Goal: Task Accomplishment & Management: Manage account settings

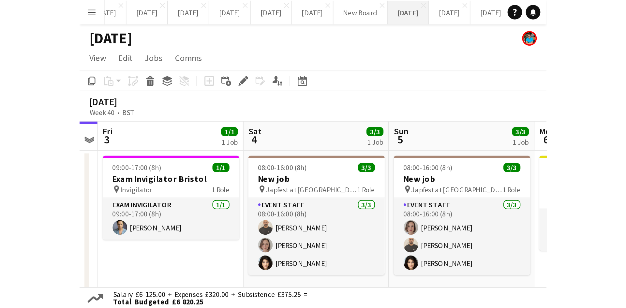
scroll to position [0, 146]
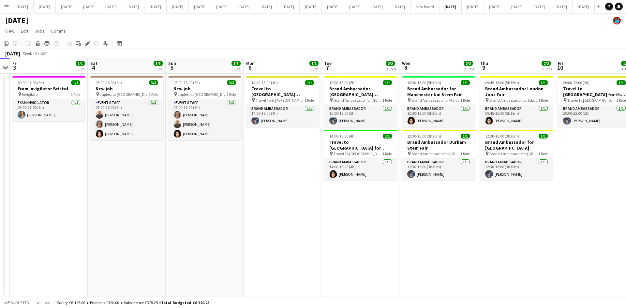
click at [5, 12] on div "Menu Boards Boards Boards All jobs Status Workforce Workforce My Workforce Recr…" at bounding box center [313, 154] width 626 height 308
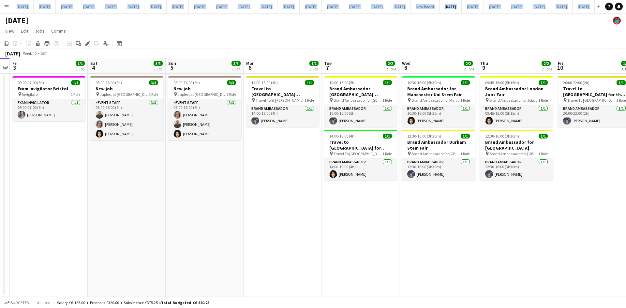
click at [5, 11] on button "Menu" at bounding box center [6, 6] width 13 height 13
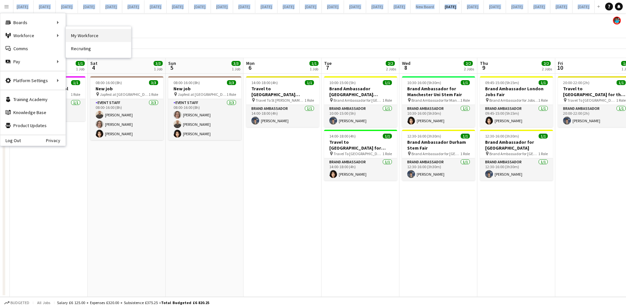
click at [74, 33] on link "My Workforce" at bounding box center [98, 35] width 65 height 13
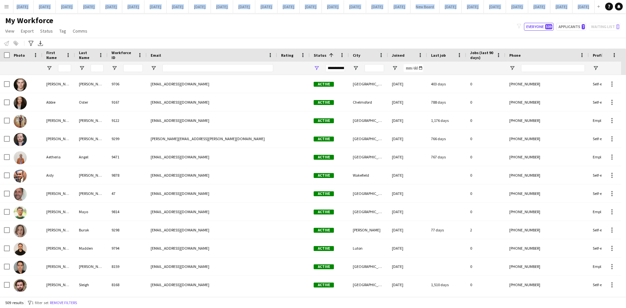
click at [333, 68] on div "**********" at bounding box center [336, 68] width 20 height 8
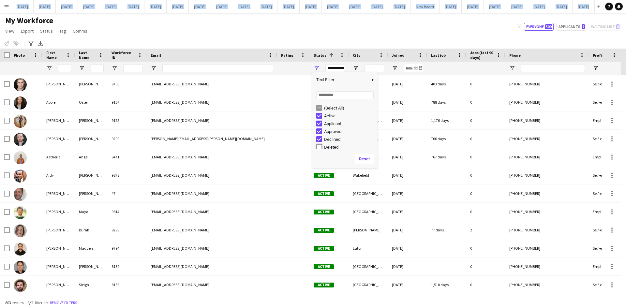
type input "**********"
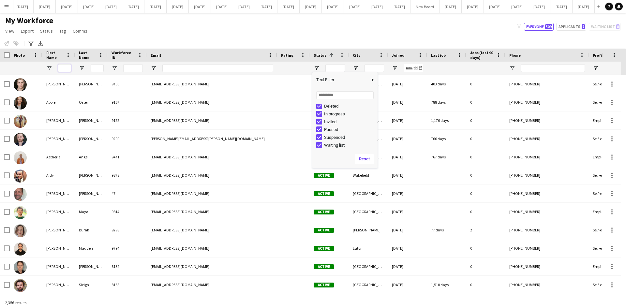
click at [66, 68] on input "First Name Filter Input" at bounding box center [64, 68] width 13 height 8
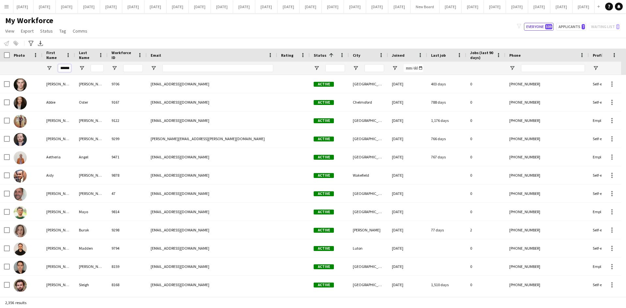
scroll to position [0, 1]
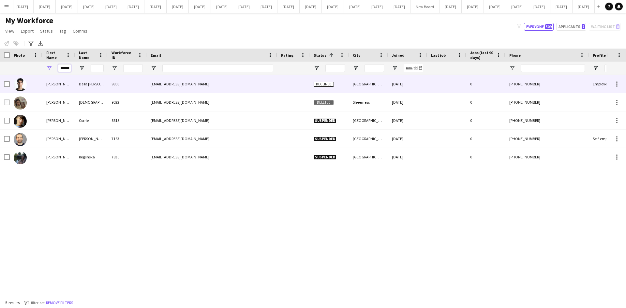
type input "******"
click at [67, 84] on div "[PERSON_NAME]" at bounding box center [58, 84] width 33 height 18
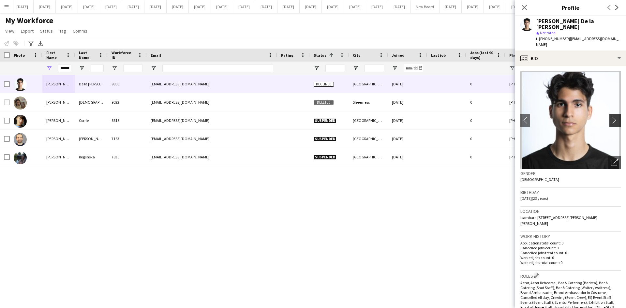
click at [501, 117] on app-icon "chevron-right" at bounding box center [616, 120] width 10 height 7
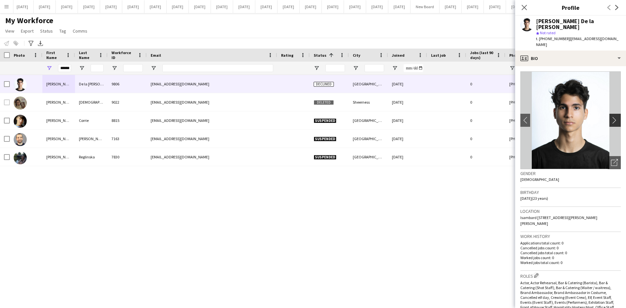
click at [501, 117] on app-icon "chevron-right" at bounding box center [616, 120] width 10 height 7
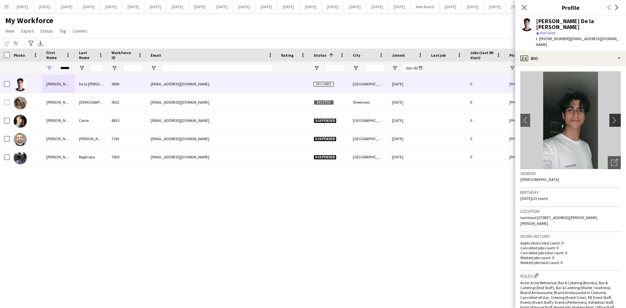
click at [501, 117] on app-icon "chevron-right" at bounding box center [616, 120] width 10 height 7
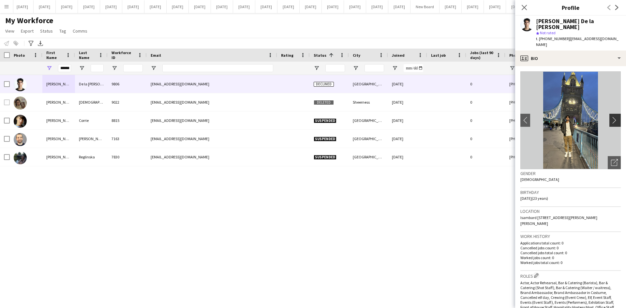
click at [501, 117] on app-icon "chevron-right" at bounding box center [616, 120] width 10 height 7
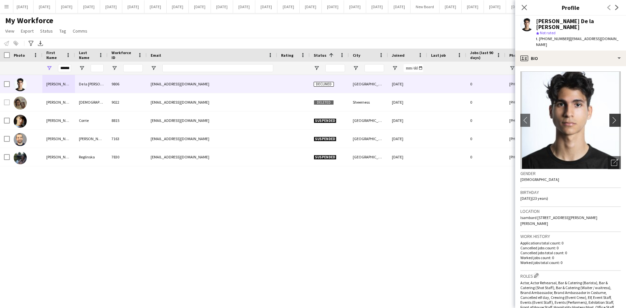
click at [501, 117] on app-icon "chevron-right" at bounding box center [616, 120] width 10 height 7
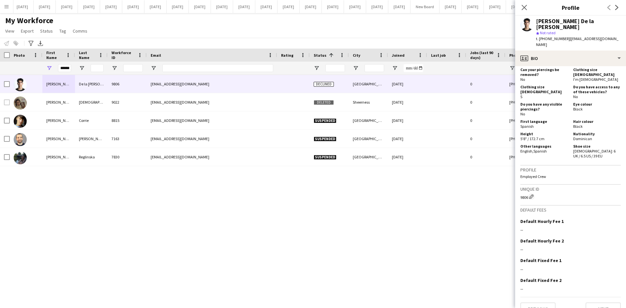
scroll to position [386, 0]
click at [501, 269] on button "Next" at bounding box center [603, 308] width 35 height 13
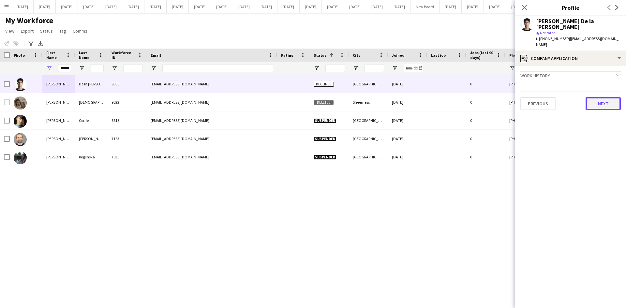
click at [501, 97] on button "Next" at bounding box center [603, 103] width 35 height 13
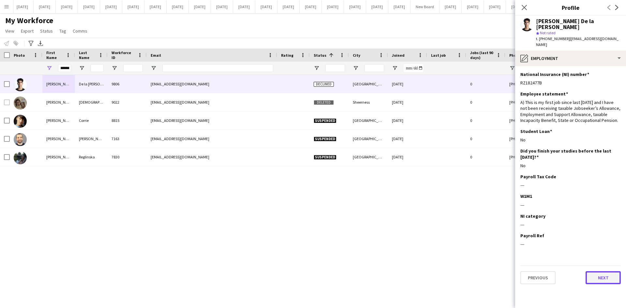
click at [501, 269] on button "Next" at bounding box center [603, 277] width 35 height 13
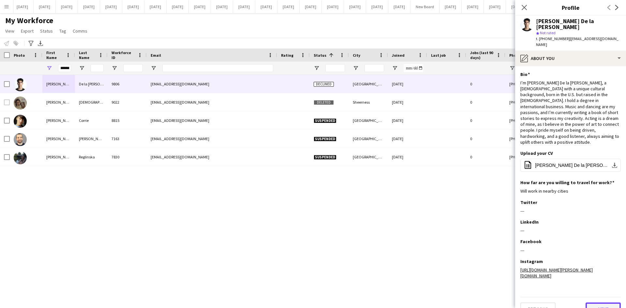
click at [501, 269] on button "Next" at bounding box center [603, 309] width 35 height 13
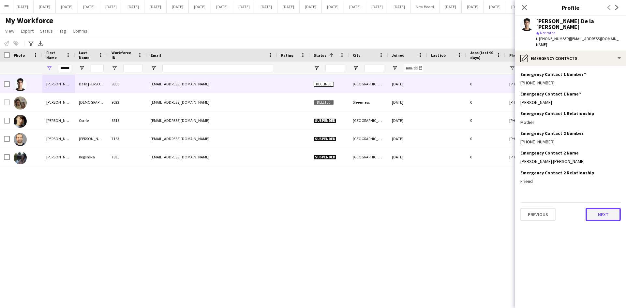
click at [501, 208] on button "Next" at bounding box center [603, 214] width 35 height 13
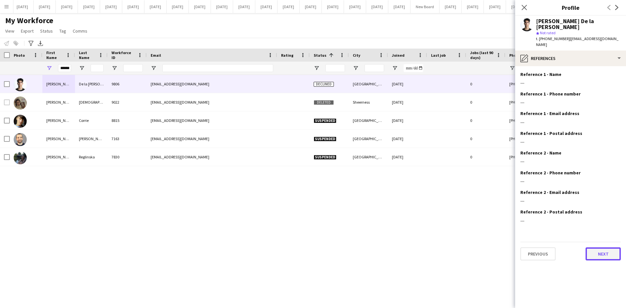
click at [501, 248] on button "Next" at bounding box center [603, 254] width 35 height 13
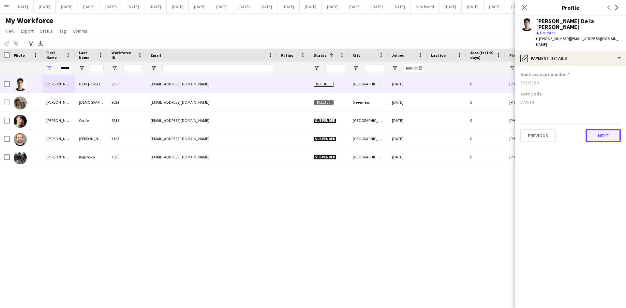
click at [501, 129] on button "Next" at bounding box center [603, 135] width 35 height 13
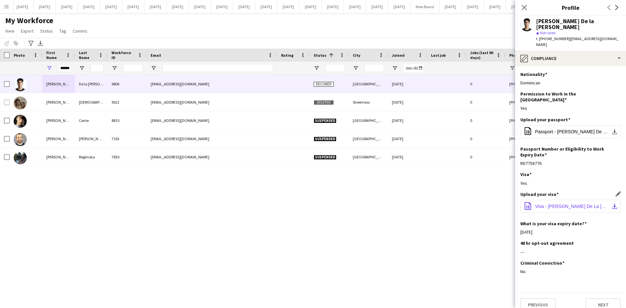
click at [501, 204] on span "Visa - [PERSON_NAME] De La [PERSON_NAME] - [GEOGRAPHIC_DATA]pdf" at bounding box center [572, 206] width 74 height 5
click at [501, 7] on icon "Close pop-in" at bounding box center [524, 7] width 6 height 6
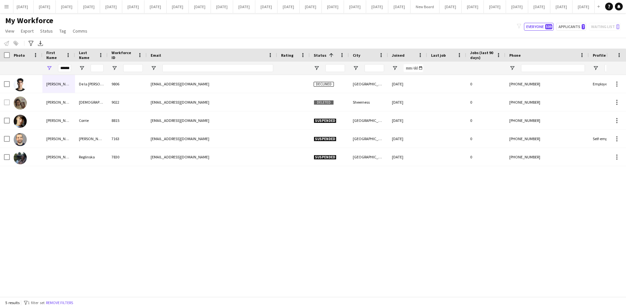
click at [349, 209] on div "[PERSON_NAME] De la [PERSON_NAME] 9806 [EMAIL_ADDRESS][DOMAIN_NAME] Declined [G…" at bounding box center [303, 183] width 607 height 217
click at [223, 259] on div "[PERSON_NAME] De la [PERSON_NAME] 9806 [EMAIL_ADDRESS][DOMAIN_NAME] Declined [G…" at bounding box center [303, 183] width 607 height 217
click at [501, 28] on button "Applicants 7" at bounding box center [572, 27] width 30 height 8
type input "**********"
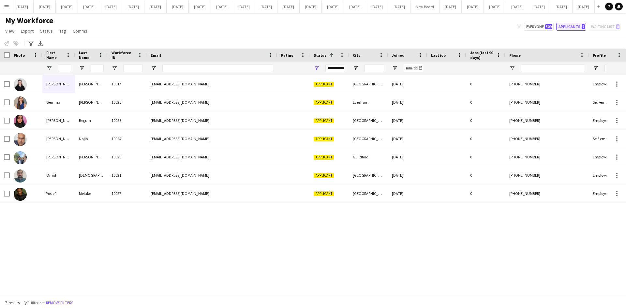
click at [501, 26] on button "Applicants 7" at bounding box center [572, 27] width 30 height 8
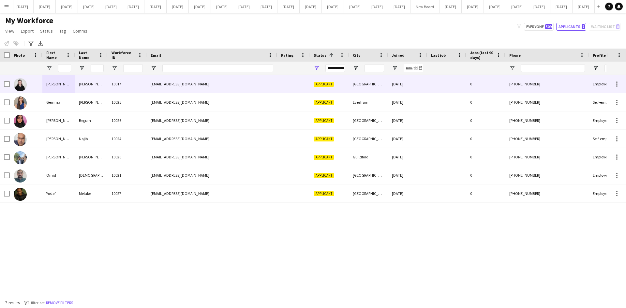
click at [49, 85] on div "[PERSON_NAME]" at bounding box center [58, 84] width 33 height 18
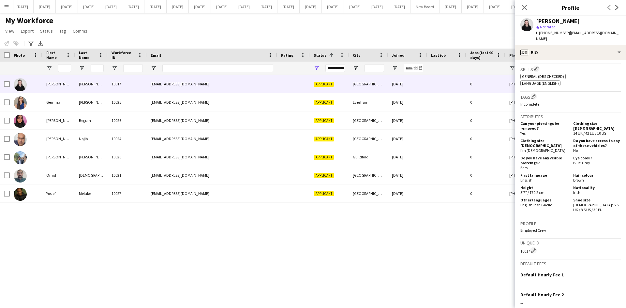
scroll to position [290, 0]
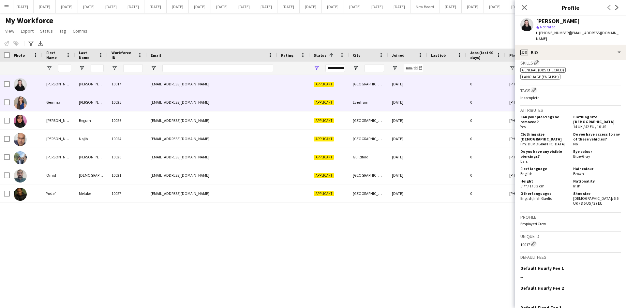
click at [54, 103] on div "Gemma" at bounding box center [58, 102] width 33 height 18
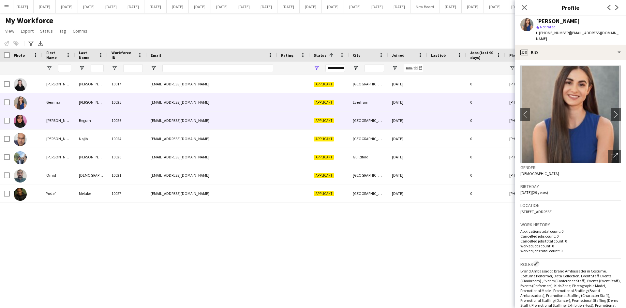
click at [52, 118] on div "[PERSON_NAME]" at bounding box center [58, 121] width 33 height 18
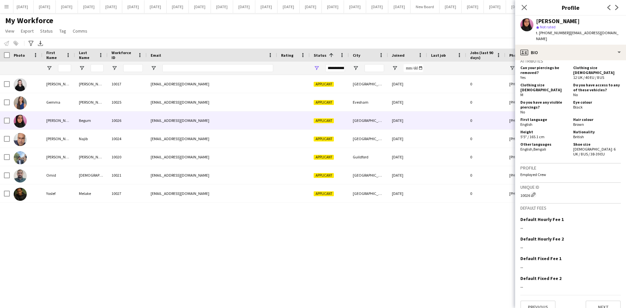
scroll to position [344, 0]
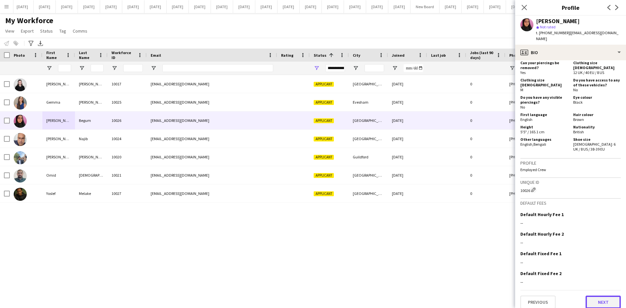
click at [501, 269] on button "Next" at bounding box center [603, 302] width 35 height 13
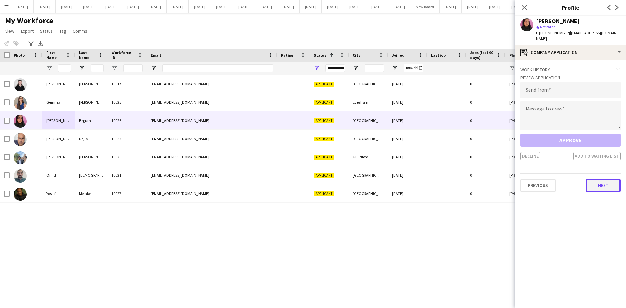
click at [501, 184] on button "Next" at bounding box center [603, 185] width 35 height 13
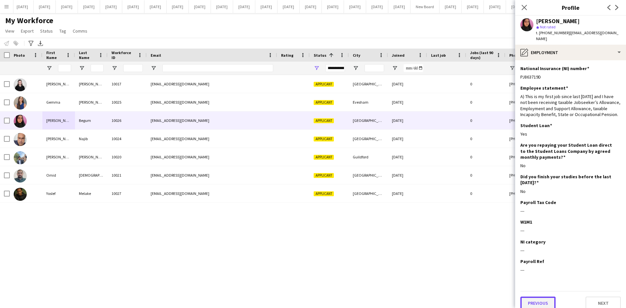
click at [501, 269] on button "Previous" at bounding box center [538, 303] width 35 height 13
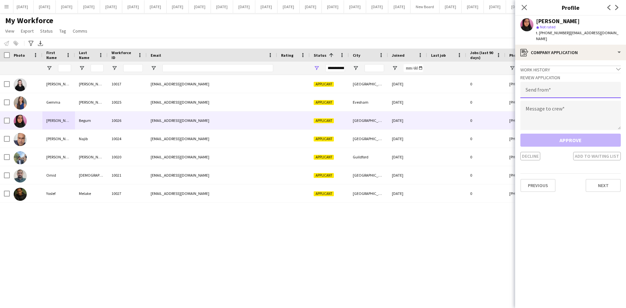
click at [501, 88] on input "email" at bounding box center [571, 90] width 100 height 16
type input "**********"
click at [501, 106] on textarea at bounding box center [571, 115] width 100 height 29
paste textarea "**********"
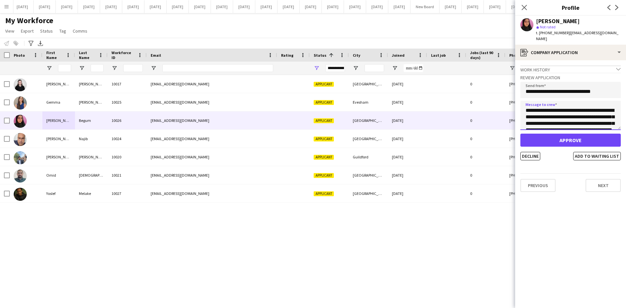
scroll to position [50, 0]
type textarea "**********"
click at [501, 152] on button "Decline" at bounding box center [531, 156] width 20 height 8
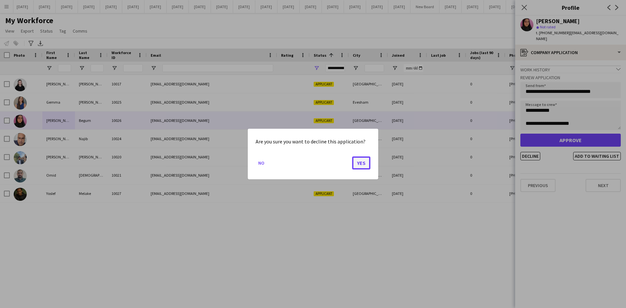
click at [359, 160] on button "Yes" at bounding box center [361, 163] width 18 height 13
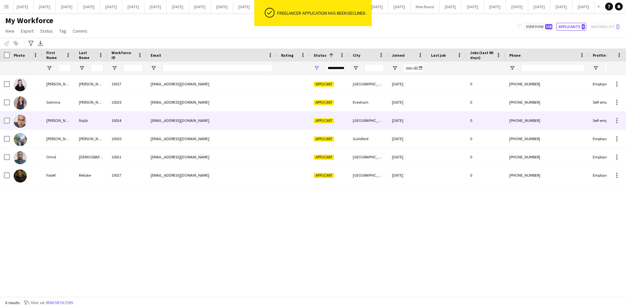
click at [48, 124] on div "[PERSON_NAME]" at bounding box center [58, 121] width 33 height 18
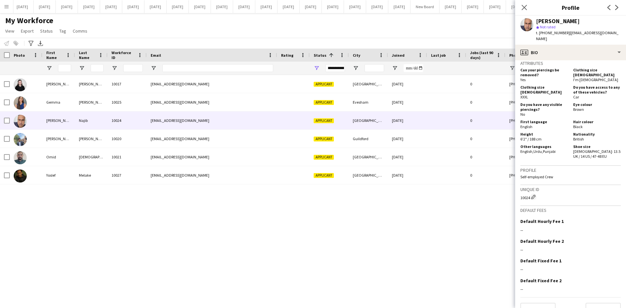
scroll to position [276, 0]
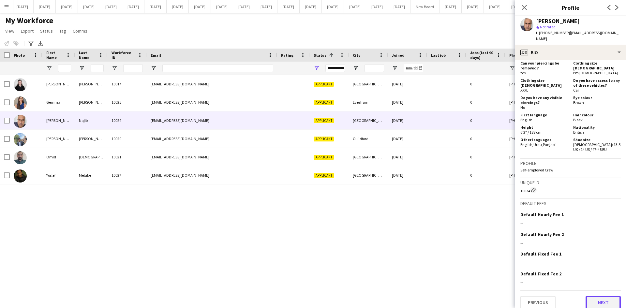
click at [501, 269] on button "Next" at bounding box center [603, 302] width 35 height 13
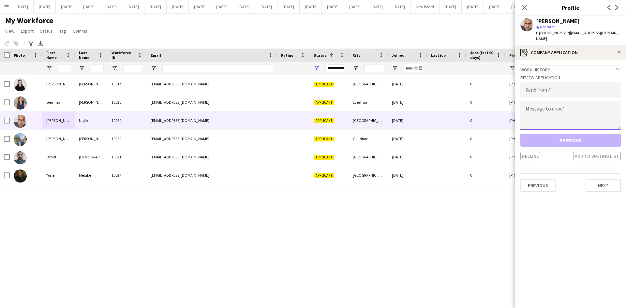
click at [501, 105] on textarea at bounding box center [571, 115] width 100 height 29
paste textarea "**********"
type textarea "**********"
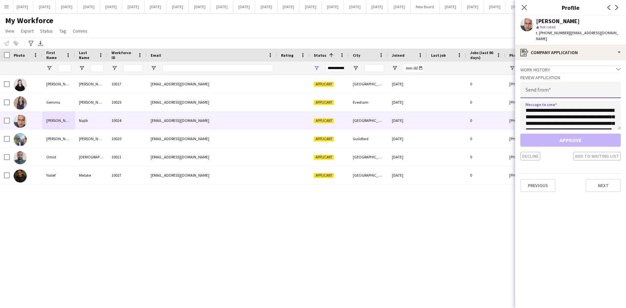
click at [501, 83] on input "email" at bounding box center [571, 90] width 100 height 16
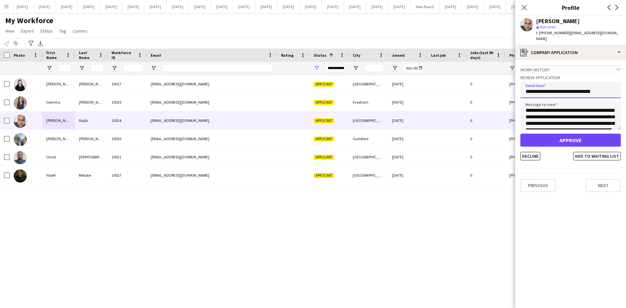
type input "**********"
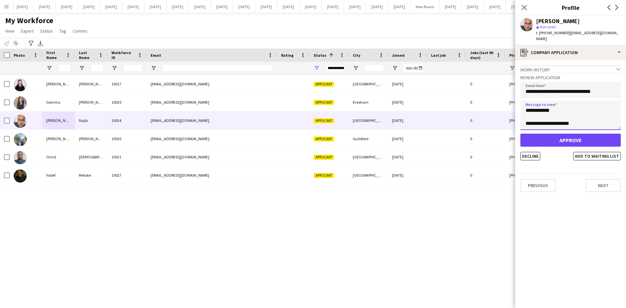
scroll to position [52, 0]
click at [501, 152] on button "Decline" at bounding box center [531, 156] width 20 height 8
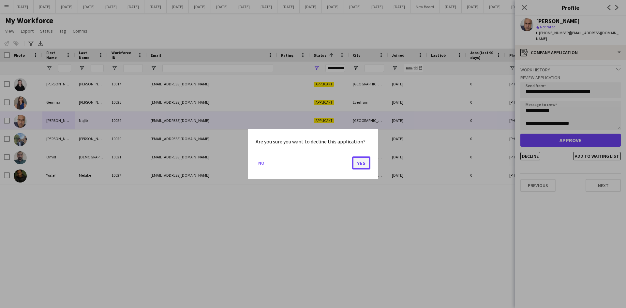
click at [361, 163] on button "Yes" at bounding box center [361, 163] width 18 height 13
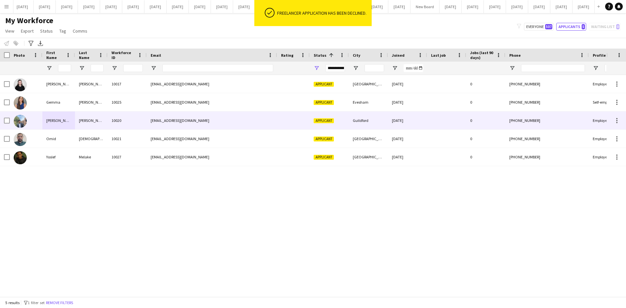
click at [58, 122] on div "[PERSON_NAME]" at bounding box center [58, 121] width 33 height 18
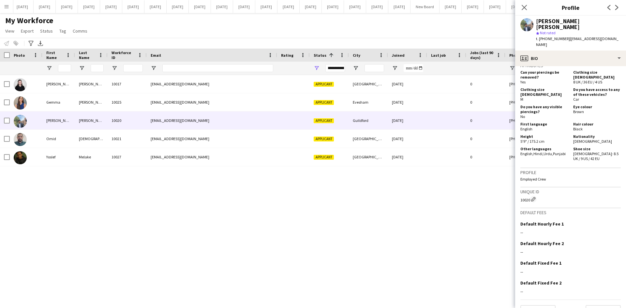
scroll to position [387, 0]
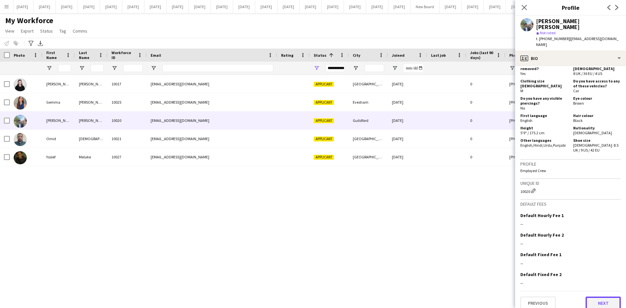
click at [501, 269] on button "Next" at bounding box center [603, 303] width 35 height 13
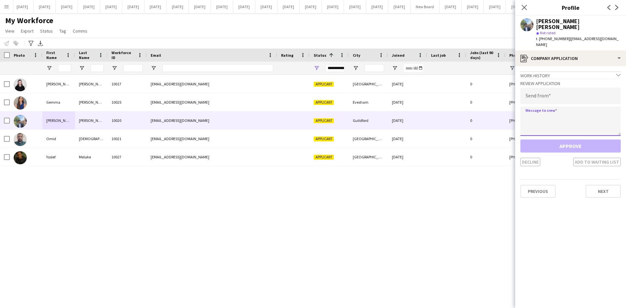
click at [501, 107] on textarea at bounding box center [571, 121] width 100 height 29
paste textarea "**********"
type textarea "**********"
click at [501, 88] on input "email" at bounding box center [571, 96] width 100 height 16
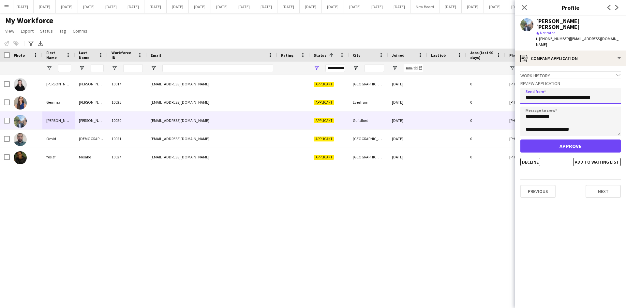
type input "**********"
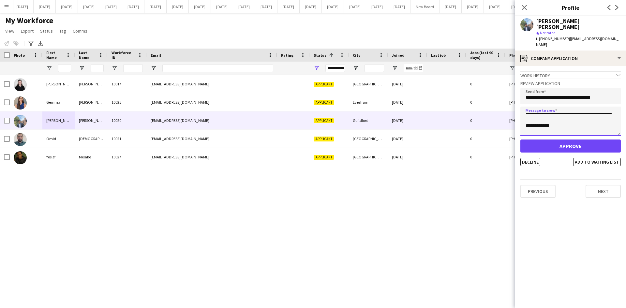
scroll to position [26, 0]
click at [501, 158] on button "Decline" at bounding box center [531, 162] width 20 height 8
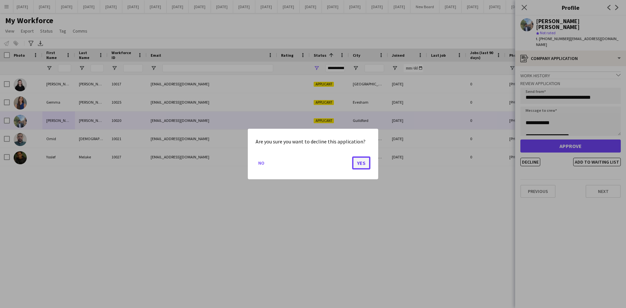
click at [358, 164] on button "Yes" at bounding box center [361, 163] width 18 height 13
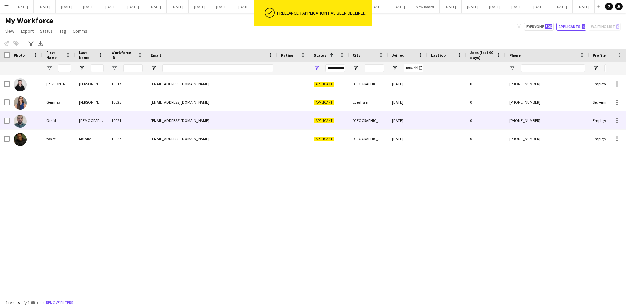
click at [51, 121] on div "Omid" at bounding box center [58, 121] width 33 height 18
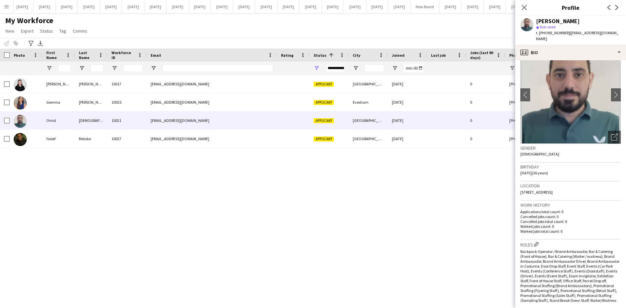
scroll to position [7, 0]
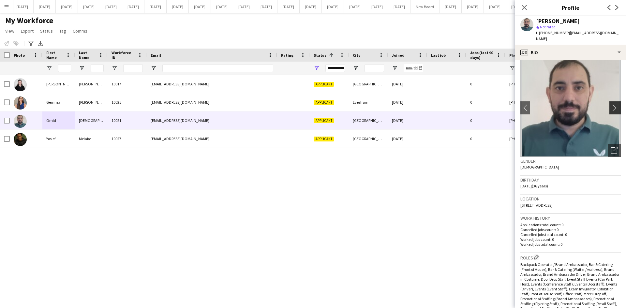
click at [501, 104] on app-icon "chevron-right" at bounding box center [616, 107] width 10 height 7
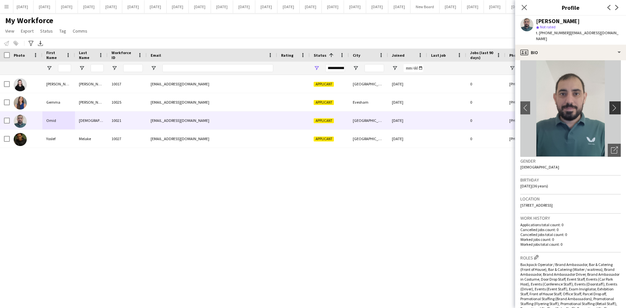
click at [501, 104] on app-icon "chevron-right" at bounding box center [616, 107] width 10 height 7
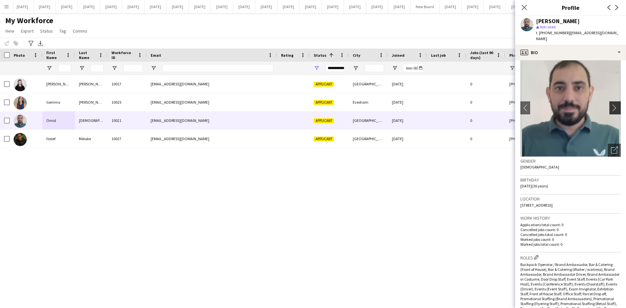
click at [501, 104] on app-icon "chevron-right" at bounding box center [616, 107] width 10 height 7
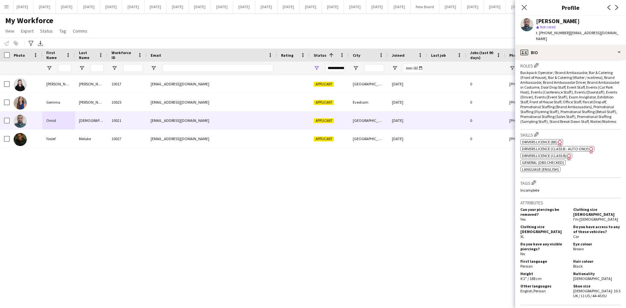
scroll to position [350, 0]
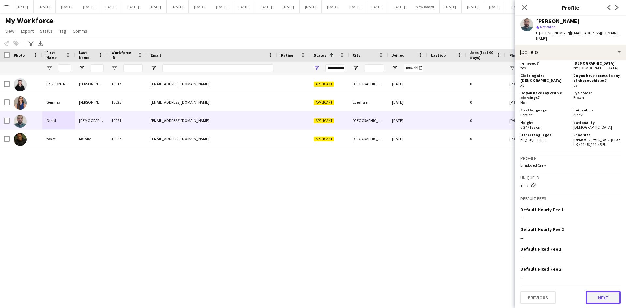
click at [501, 269] on button "Next" at bounding box center [603, 297] width 35 height 13
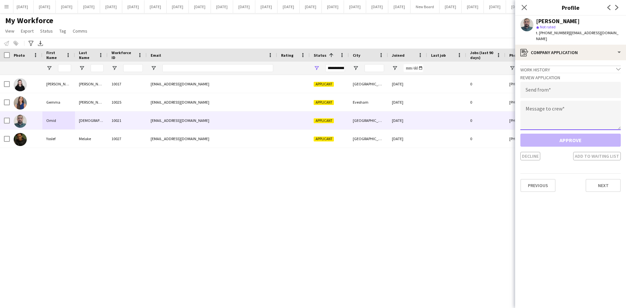
click at [501, 105] on textarea at bounding box center [571, 115] width 100 height 29
paste textarea "**********"
type textarea "**********"
click at [501, 83] on input "email" at bounding box center [571, 90] width 100 height 16
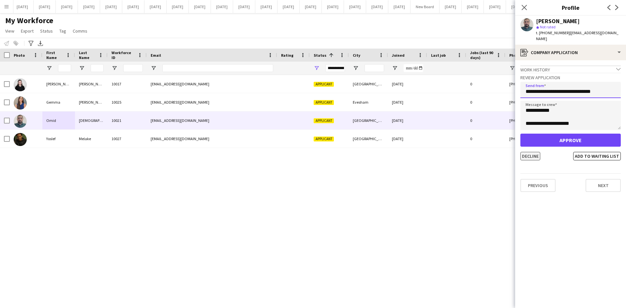
type input "**********"
click at [501, 152] on button "Decline" at bounding box center [531, 156] width 20 height 8
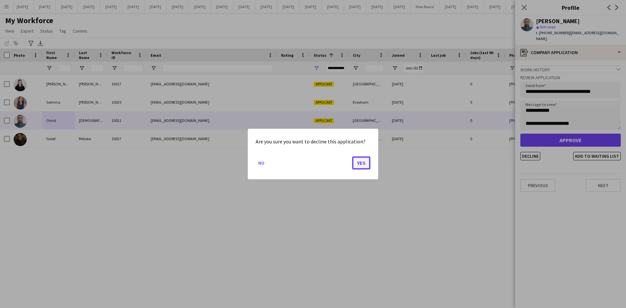
click at [365, 161] on button "Yes" at bounding box center [361, 163] width 18 height 13
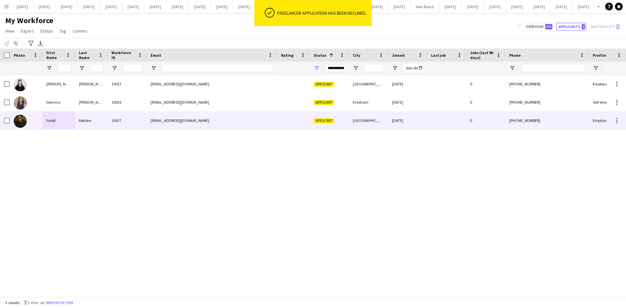
click at [68, 120] on div "Yoslef" at bounding box center [58, 121] width 33 height 18
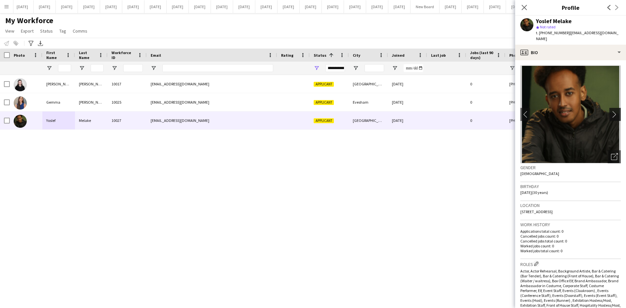
click at [501, 111] on app-icon "chevron-right" at bounding box center [616, 114] width 10 height 7
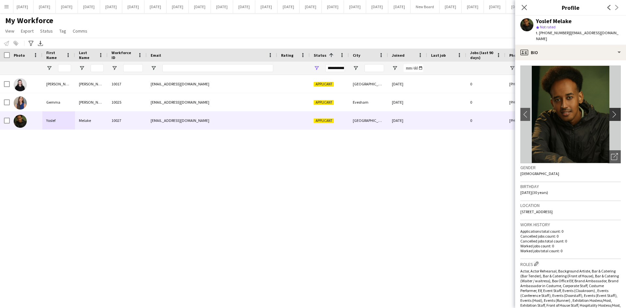
click at [501, 111] on app-icon "chevron-right" at bounding box center [616, 114] width 10 height 7
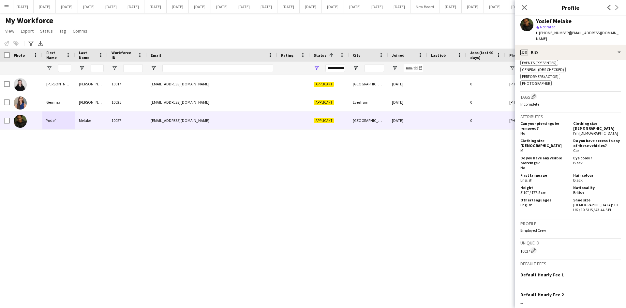
scroll to position [379, 0]
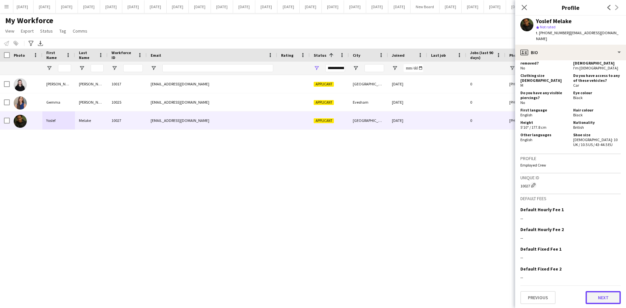
click at [501, 269] on button "Next" at bounding box center [603, 297] width 35 height 13
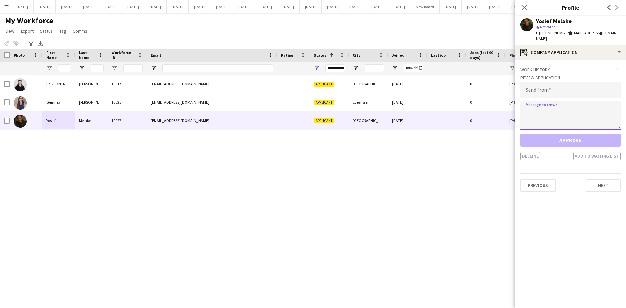
click at [501, 108] on textarea at bounding box center [571, 115] width 100 height 29
paste textarea "**********"
type textarea "**********"
drag, startPoint x: 527, startPoint y: 79, endPoint x: 530, endPoint y: 82, distance: 3.9
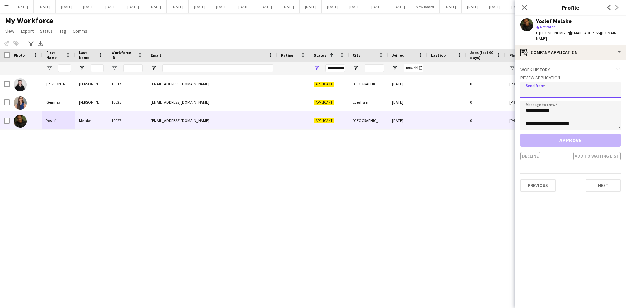
click at [501, 82] on input "email" at bounding box center [571, 90] width 100 height 16
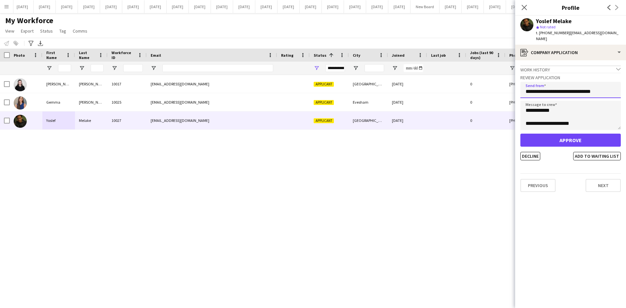
type input "**********"
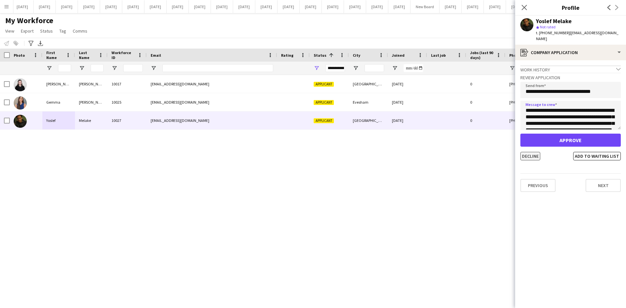
click at [501, 152] on button "Decline" at bounding box center [531, 156] width 20 height 8
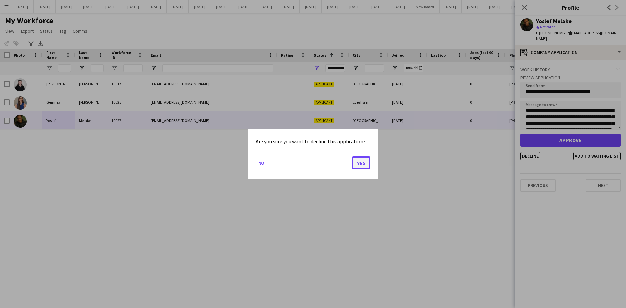
click at [358, 161] on button "Yes" at bounding box center [361, 163] width 18 height 13
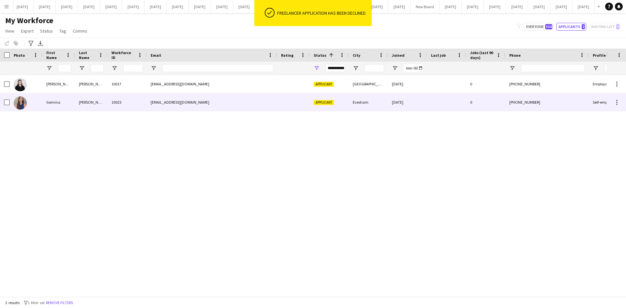
click at [50, 103] on div "Gemma" at bounding box center [58, 102] width 33 height 18
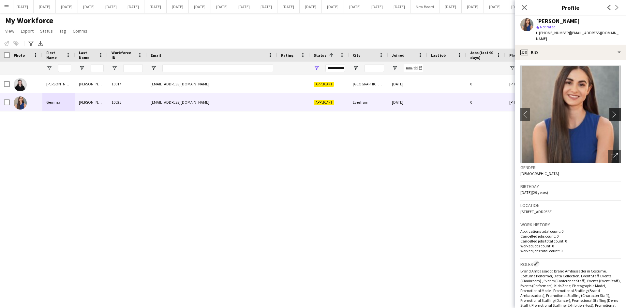
click at [501, 111] on app-icon "chevron-right" at bounding box center [616, 114] width 10 height 7
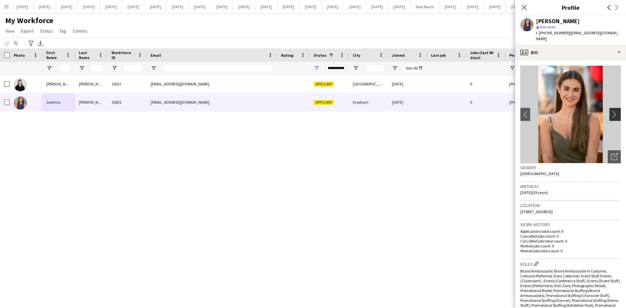
click at [501, 111] on app-icon "chevron-right" at bounding box center [616, 114] width 10 height 7
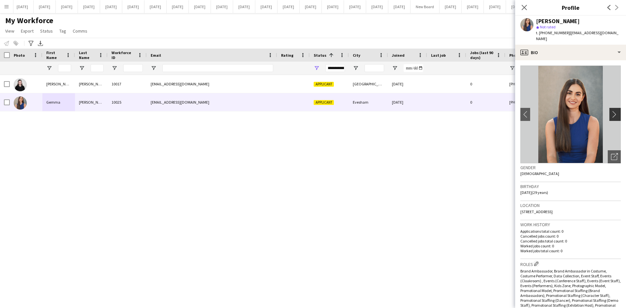
click at [501, 111] on app-icon "chevron-right" at bounding box center [616, 114] width 10 height 7
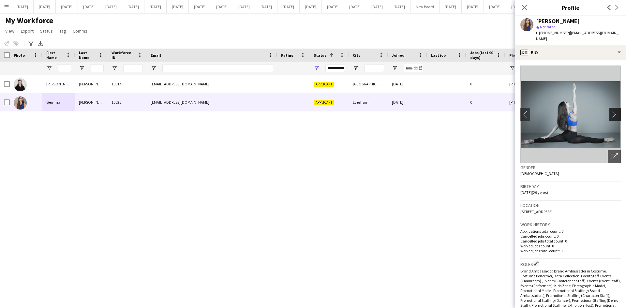
click at [501, 111] on app-icon "chevron-right" at bounding box center [616, 114] width 10 height 7
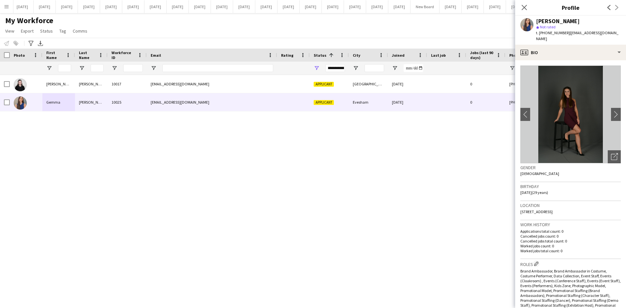
click at [465, 155] on div "[PERSON_NAME] 10017 [EMAIL_ADDRESS][DOMAIN_NAME] Applicant [GEOGRAPHIC_DATA] [D…" at bounding box center [303, 183] width 607 height 217
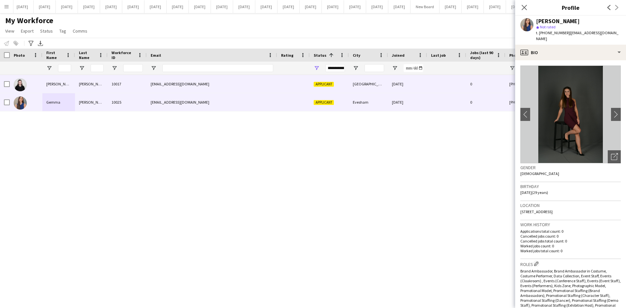
click at [261, 87] on div "[EMAIL_ADDRESS][DOMAIN_NAME]" at bounding box center [212, 84] width 130 height 18
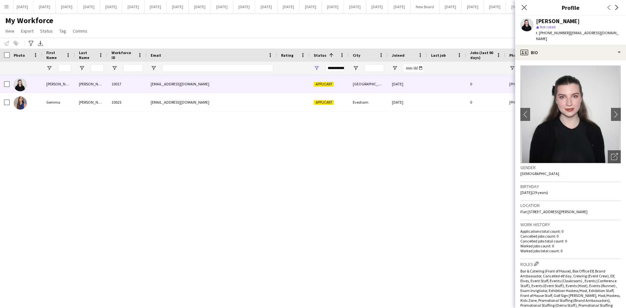
click at [501, 106] on img at bounding box center [571, 115] width 100 height 98
click at [501, 111] on app-icon "chevron-right" at bounding box center [616, 114] width 10 height 7
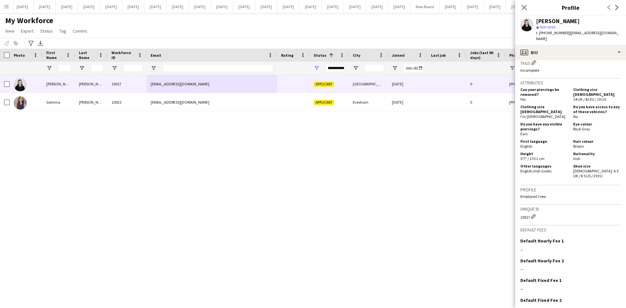
scroll to position [350, 0]
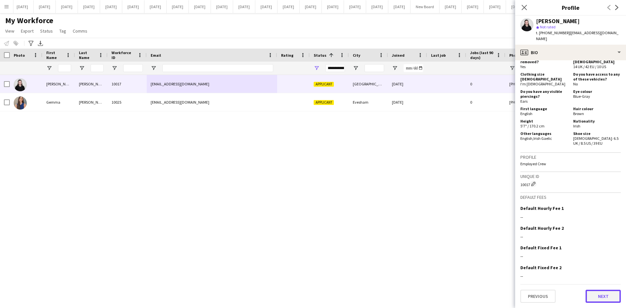
click at [501, 269] on button "Next" at bounding box center [603, 296] width 35 height 13
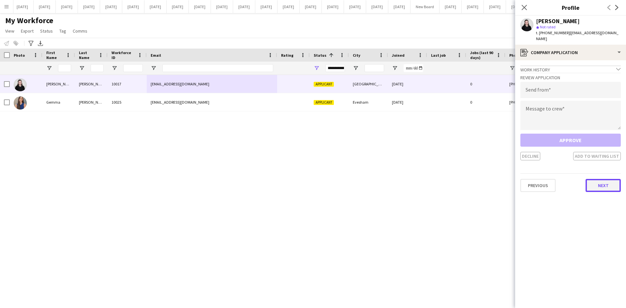
click at [501, 181] on button "Next" at bounding box center [603, 185] width 35 height 13
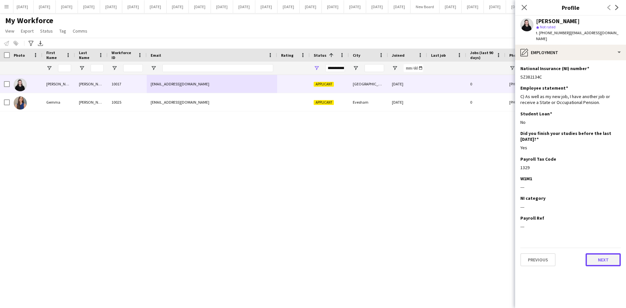
click at [501, 257] on button "Next" at bounding box center [603, 259] width 35 height 13
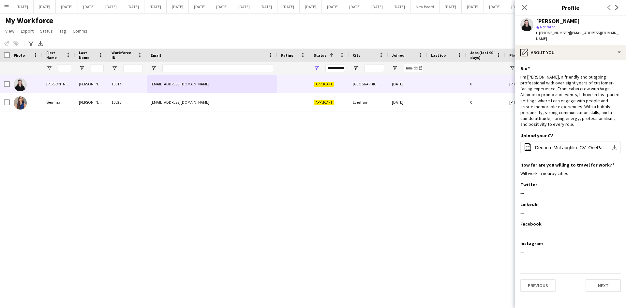
click at [501, 2] on div "Close pop-in" at bounding box center [524, 7] width 18 height 15
click at [501, 4] on app-icon "Close pop-in" at bounding box center [524, 7] width 9 height 9
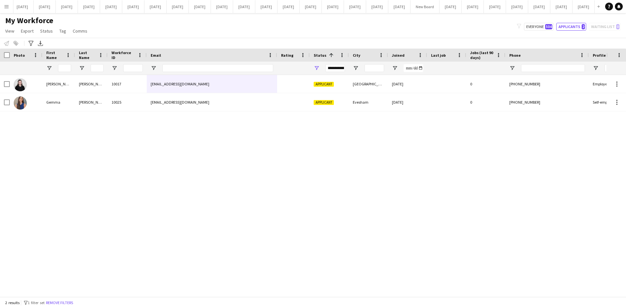
click at [392, 142] on div "[PERSON_NAME] 10017 [EMAIL_ADDRESS][DOMAIN_NAME] Applicant [GEOGRAPHIC_DATA] [D…" at bounding box center [303, 183] width 607 height 217
click at [501, 26] on button "Everyone 504" at bounding box center [539, 27] width 30 height 8
type input "**********"
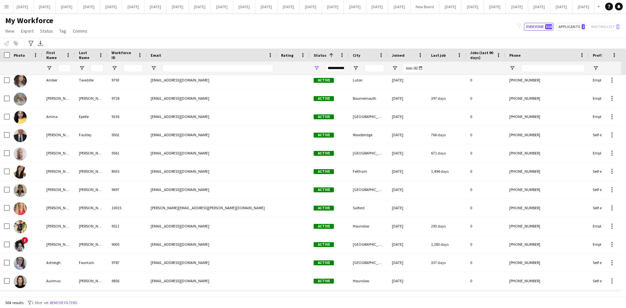
scroll to position [587, 0]
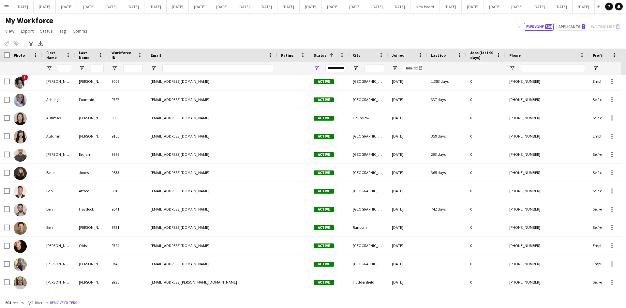
click at [334, 68] on div "**********" at bounding box center [336, 68] width 20 height 8
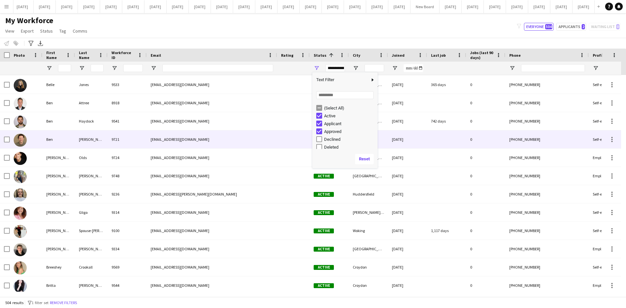
scroll to position [685, 0]
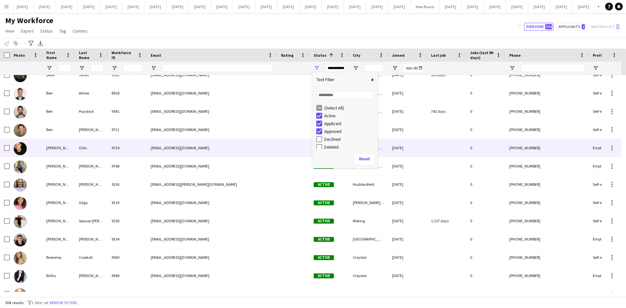
click at [263, 140] on div "[EMAIL_ADDRESS][DOMAIN_NAME]" at bounding box center [212, 148] width 130 height 18
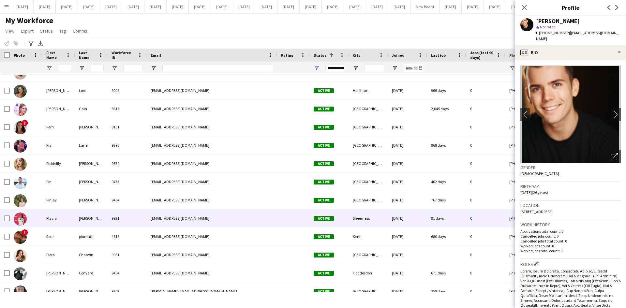
scroll to position [0, 0]
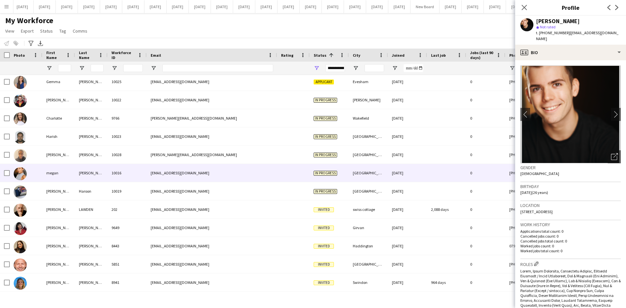
click at [161, 172] on div "[EMAIL_ADDRESS][DOMAIN_NAME]" at bounding box center [212, 173] width 130 height 18
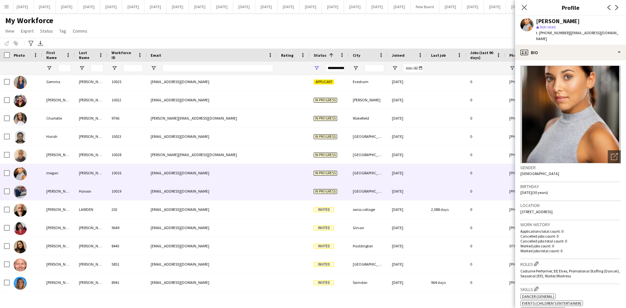
click at [158, 188] on div "[EMAIL_ADDRESS][DOMAIN_NAME]" at bounding box center [212, 191] width 130 height 18
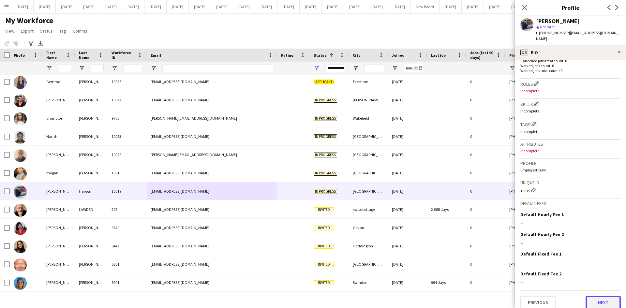
click at [501, 269] on button "Next" at bounding box center [603, 302] width 35 height 13
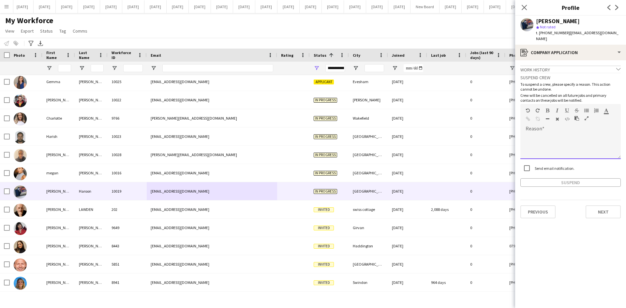
click at [501, 135] on div at bounding box center [571, 146] width 100 height 26
click at [501, 178] on button "Suspend" at bounding box center [571, 182] width 100 height 8
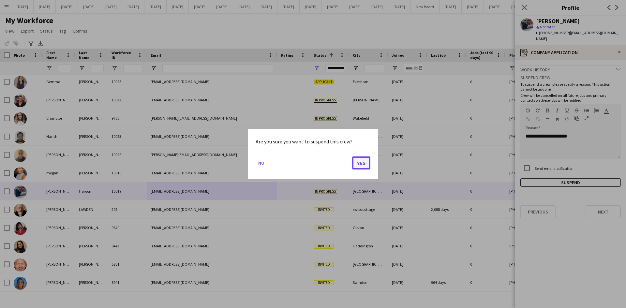
click at [361, 165] on button "Yes" at bounding box center [361, 163] width 18 height 13
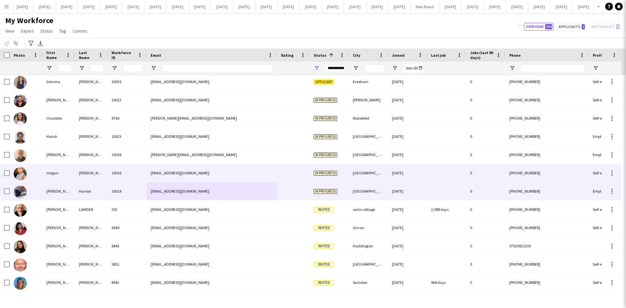
scroll to position [8973, 0]
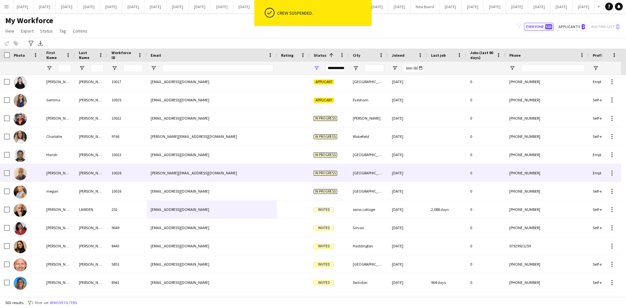
click at [189, 173] on div "[PERSON_NAME][EMAIL_ADDRESS][DOMAIN_NAME]" at bounding box center [212, 173] width 130 height 18
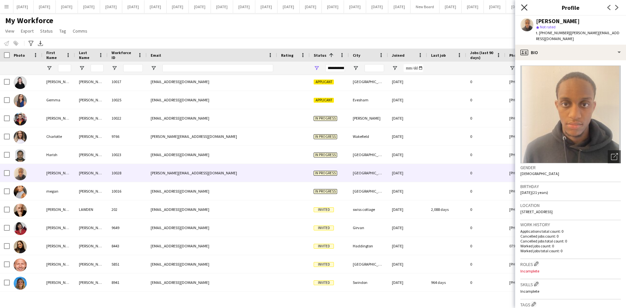
click at [501, 7] on icon "Close pop-in" at bounding box center [524, 7] width 6 height 6
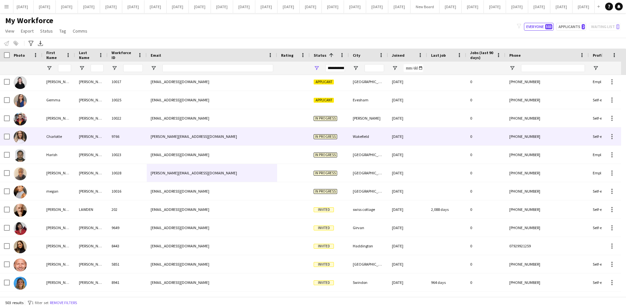
click at [287, 132] on div at bounding box center [293, 137] width 33 height 18
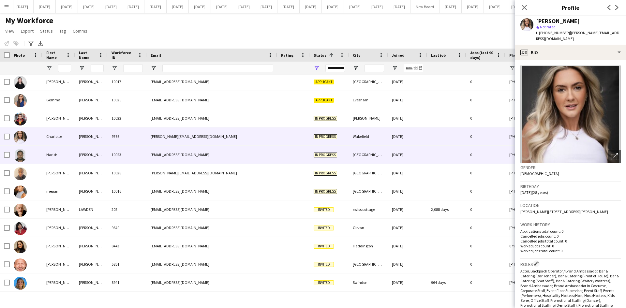
click at [269, 158] on div "[EMAIL_ADDRESS][DOMAIN_NAME]" at bounding box center [212, 155] width 130 height 18
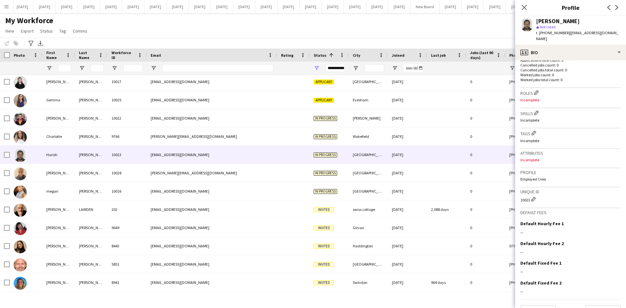
scroll to position [180, 0]
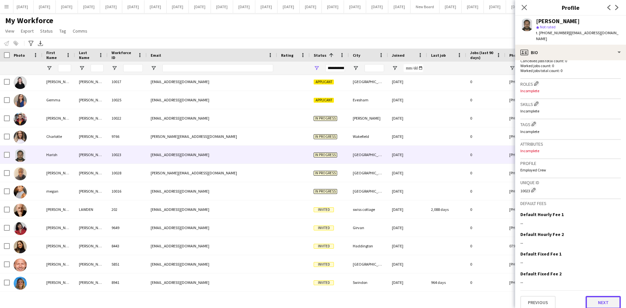
click at [501, 269] on button "Next" at bounding box center [603, 302] width 35 height 13
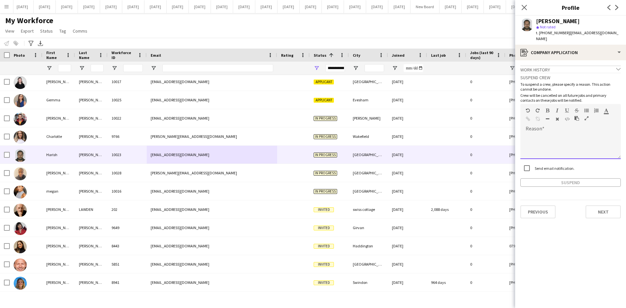
click at [501, 135] on div at bounding box center [571, 146] width 100 height 26
click at [501, 178] on button "Suspend" at bounding box center [571, 182] width 100 height 8
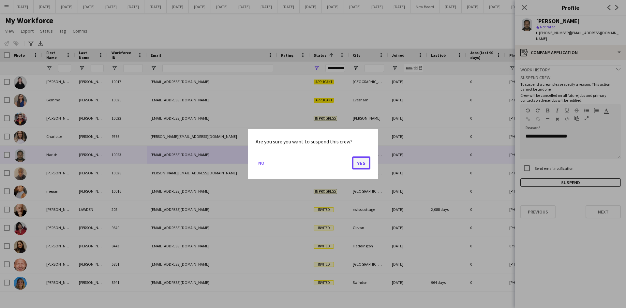
click at [364, 161] on button "Yes" at bounding box center [361, 163] width 18 height 13
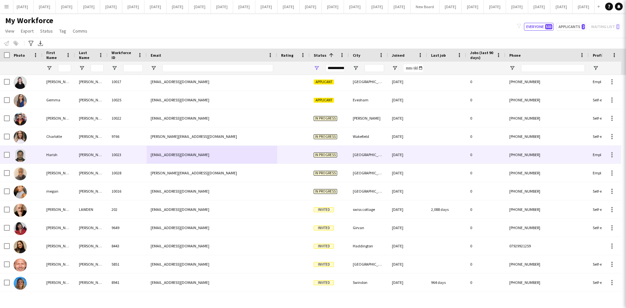
scroll to position [8955, 0]
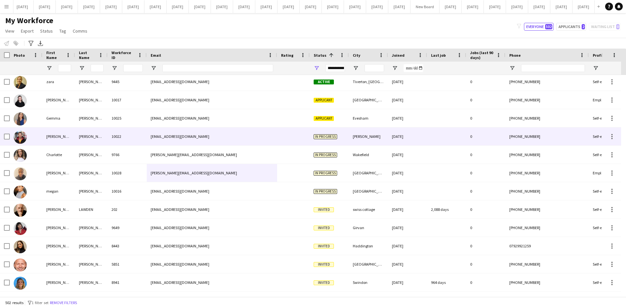
click at [219, 139] on div "[EMAIL_ADDRESS][DOMAIN_NAME]" at bounding box center [212, 137] width 130 height 18
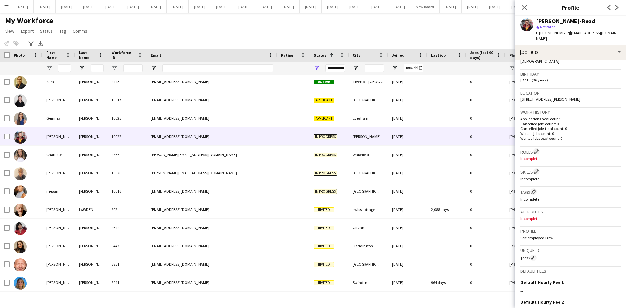
scroll to position [180, 0]
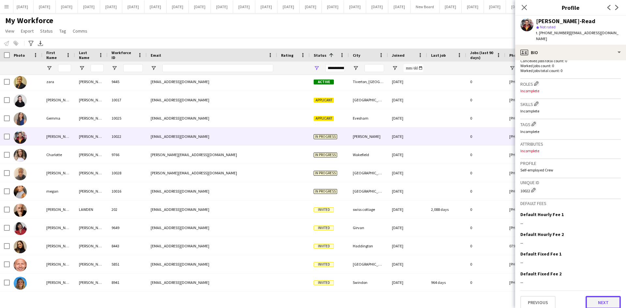
click at [501, 269] on button "Next" at bounding box center [603, 302] width 35 height 13
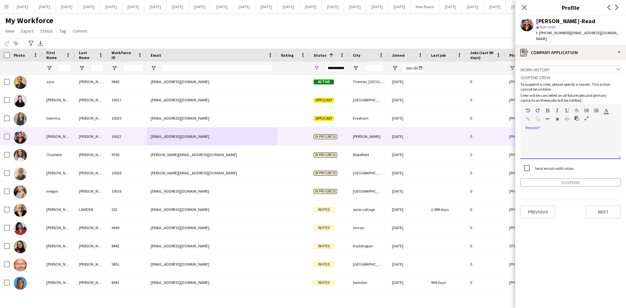
click at [501, 133] on div at bounding box center [571, 146] width 100 height 26
click at [501, 178] on button "Suspend" at bounding box center [571, 182] width 100 height 8
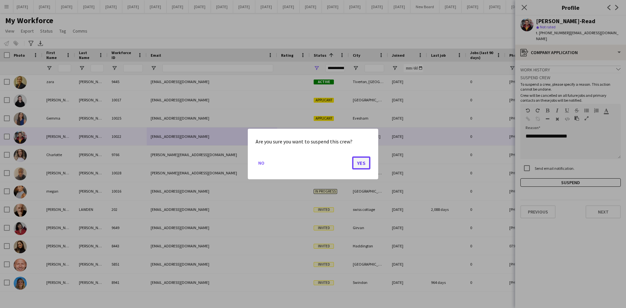
click at [367, 164] on button "Yes" at bounding box center [361, 163] width 18 height 13
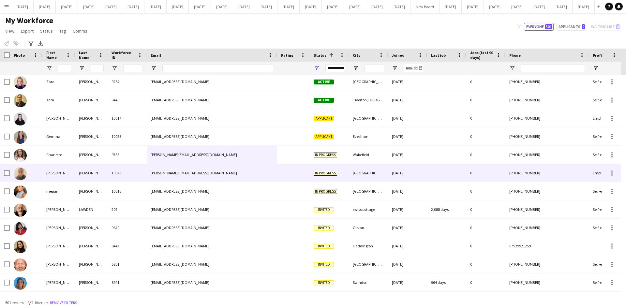
scroll to position [8804, 0]
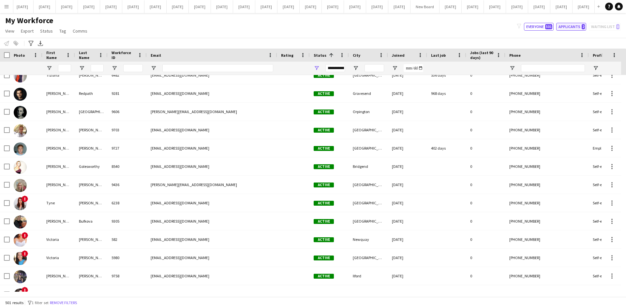
click at [501, 28] on button "Applicants 2" at bounding box center [572, 27] width 30 height 8
type input "**********"
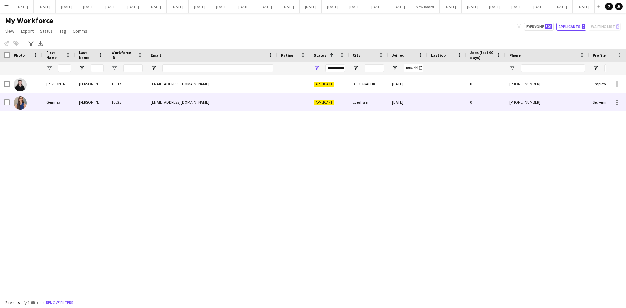
click at [47, 101] on div "Gemma" at bounding box center [58, 102] width 33 height 18
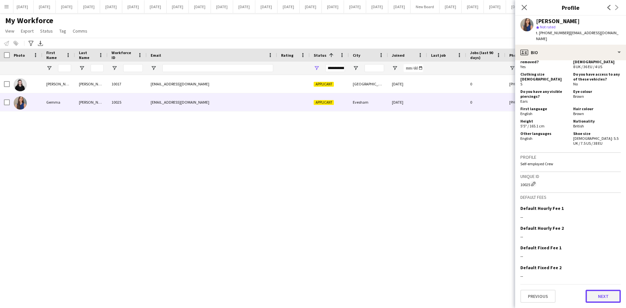
click at [501, 269] on button "Next" at bounding box center [603, 296] width 35 height 13
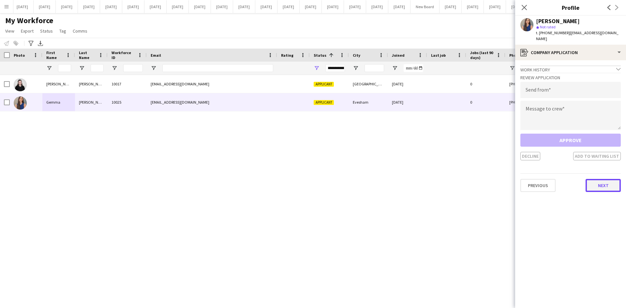
click at [501, 181] on button "Next" at bounding box center [603, 185] width 35 height 13
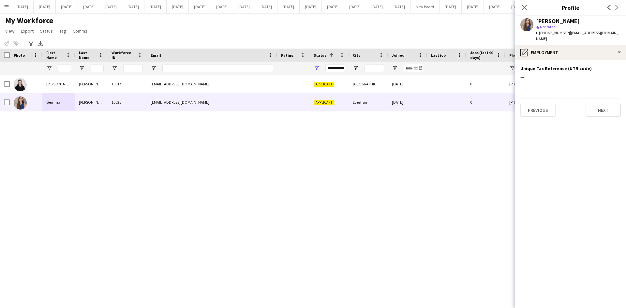
click at [501, 103] on app-section-data-types "Unique Tax Reference (UTR code) Edit this field --- Previous Next" at bounding box center [570, 184] width 111 height 248
click at [501, 106] on button "Next" at bounding box center [603, 110] width 35 height 13
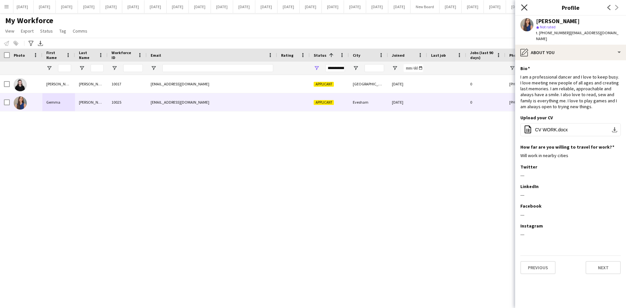
click at [501, 7] on icon "Close pop-in" at bounding box center [524, 7] width 6 height 6
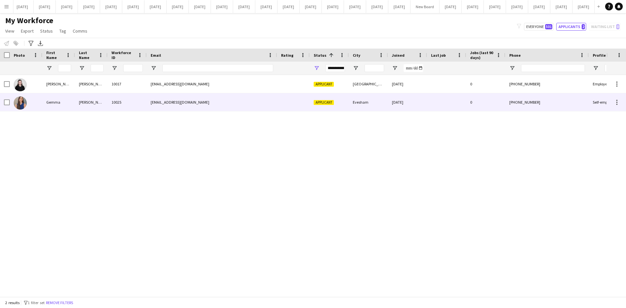
click at [90, 101] on div "[PERSON_NAME]" at bounding box center [91, 102] width 33 height 18
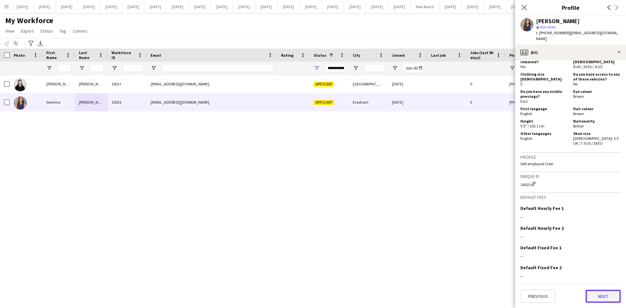
click at [501, 269] on button "Next" at bounding box center [603, 296] width 35 height 13
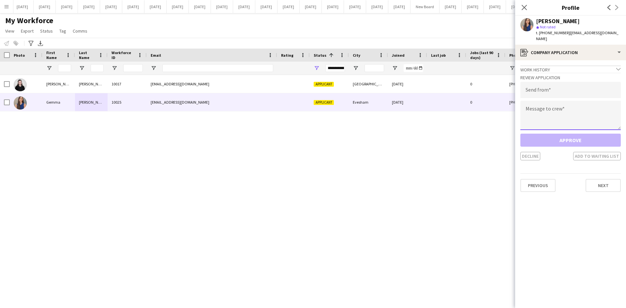
click at [501, 105] on textarea at bounding box center [571, 115] width 100 height 29
paste textarea "**********"
type textarea "**********"
click at [501, 85] on input "email" at bounding box center [571, 90] width 100 height 16
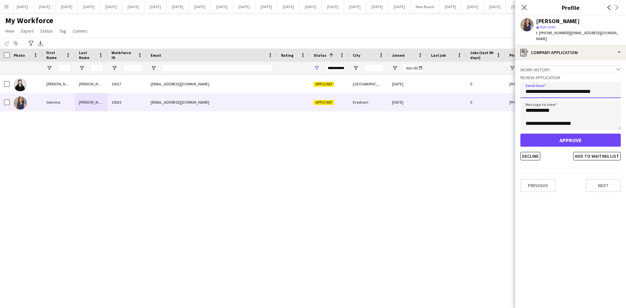
type input "**********"
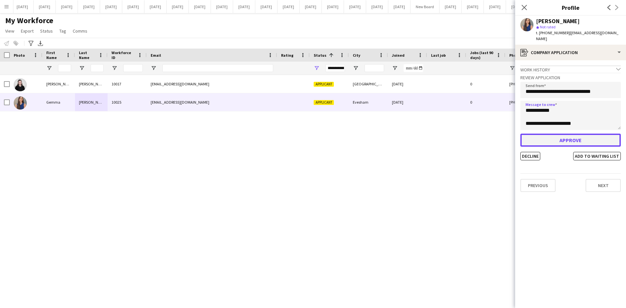
click at [501, 135] on button "Approve" at bounding box center [571, 140] width 100 height 13
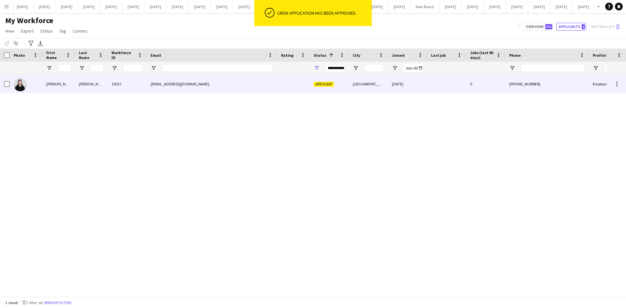
click at [119, 86] on div "10017" at bounding box center [127, 84] width 39 height 18
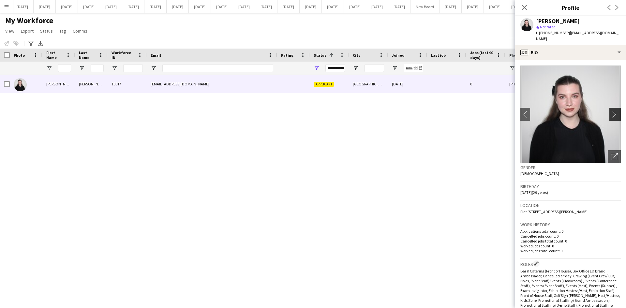
click at [501, 111] on app-icon "chevron-right" at bounding box center [616, 114] width 10 height 7
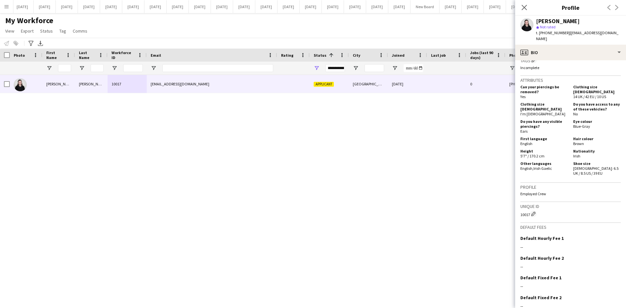
scroll to position [325, 0]
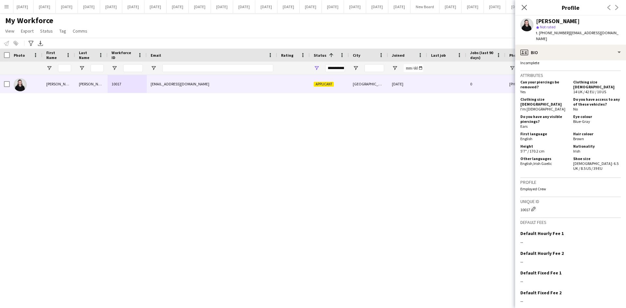
drag, startPoint x: 588, startPoint y: 20, endPoint x: 536, endPoint y: 22, distance: 51.9
click at [501, 22] on div "[PERSON_NAME] star Not rated t. [PHONE_NUMBER] | [EMAIL_ADDRESS][DOMAIN_NAME]" at bounding box center [570, 30] width 111 height 29
copy div "[PERSON_NAME]"
click at [501, 6] on icon "Close pop-in" at bounding box center [524, 7] width 6 height 6
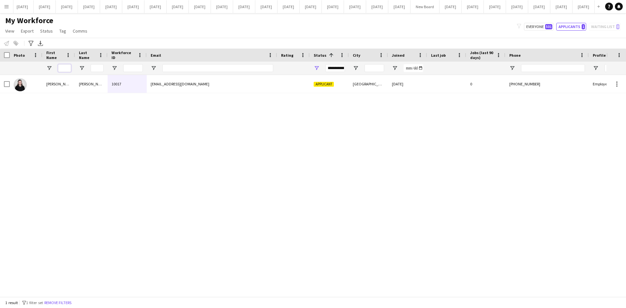
click at [68, 67] on input "First Name Filter Input" at bounding box center [64, 68] width 13 height 8
drag, startPoint x: 539, startPoint y: 28, endPoint x: 536, endPoint y: 29, distance: 3.4
click at [501, 28] on button "Everyone 501" at bounding box center [539, 27] width 30 height 8
type input "**********"
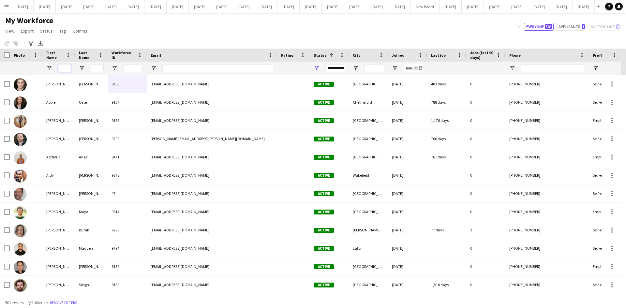
click at [65, 67] on input "First Name Filter Input" at bounding box center [64, 68] width 13 height 8
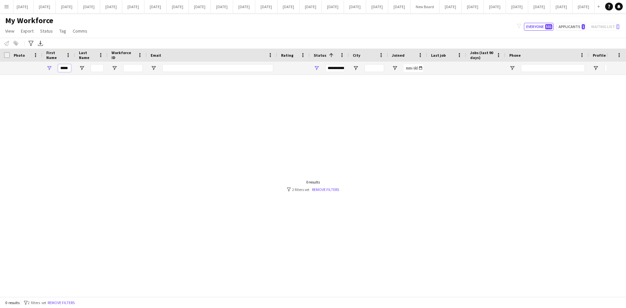
type input "*****"
click at [337, 67] on div "**********" at bounding box center [336, 68] width 20 height 8
type input "**********"
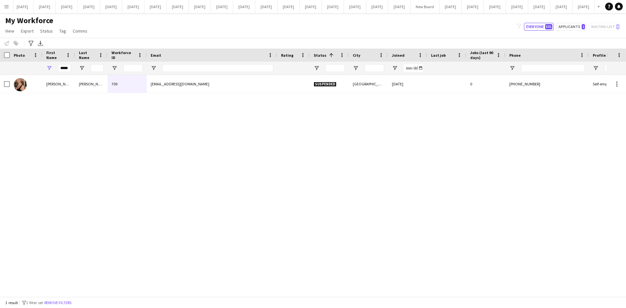
click at [208, 148] on div "[PERSON_NAME] 709 [EMAIL_ADDRESS][DOMAIN_NAME] Suspended [GEOGRAPHIC_DATA] [DAT…" at bounding box center [303, 183] width 607 height 217
click at [69, 66] on input "*****" at bounding box center [64, 68] width 13 height 8
click at [69, 69] on input "*****" at bounding box center [64, 68] width 13 height 8
type input "*"
click at [99, 66] on input "Last Name Filter Input" at bounding box center [97, 68] width 13 height 8
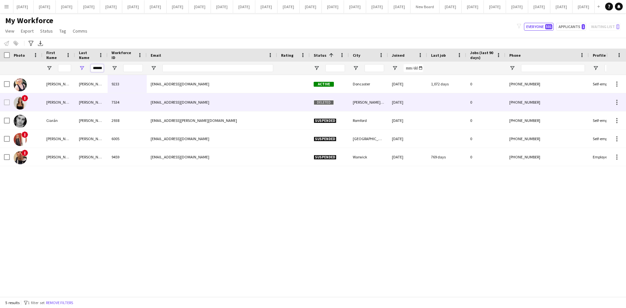
type input "******"
click at [84, 101] on div "[PERSON_NAME]" at bounding box center [91, 102] width 33 height 18
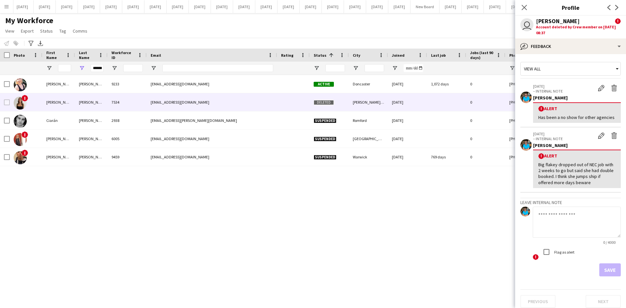
scroll to position [11, 0]
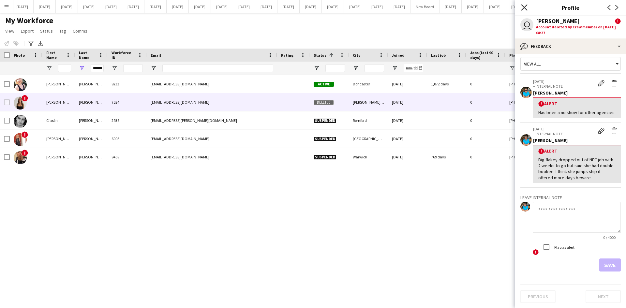
click at [501, 6] on icon "Close pop-in" at bounding box center [524, 7] width 6 height 6
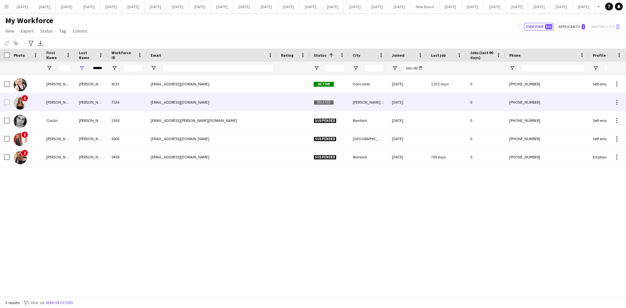
click at [21, 104] on img at bounding box center [20, 103] width 13 height 13
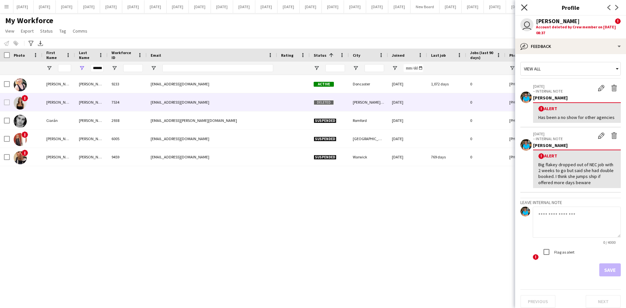
click at [501, 7] on icon at bounding box center [524, 7] width 6 height 6
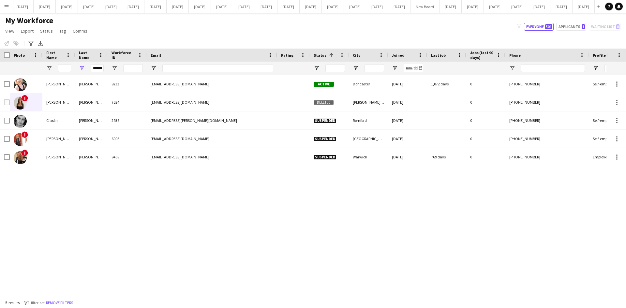
click at [267, 232] on div "[PERSON_NAME] 9233 [EMAIL_ADDRESS][DOMAIN_NAME] Active Doncaster [DATE] 1,072 d…" at bounding box center [303, 183] width 607 height 217
click at [501, 25] on button "Applicants 1" at bounding box center [572, 27] width 30 height 8
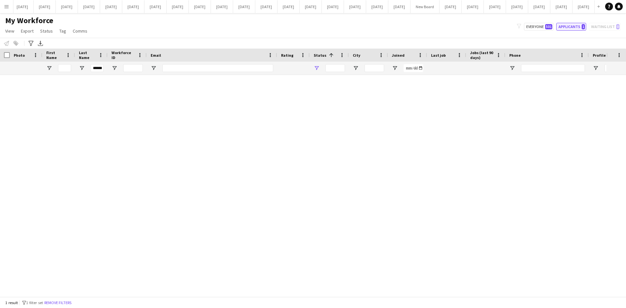
type input "**********"
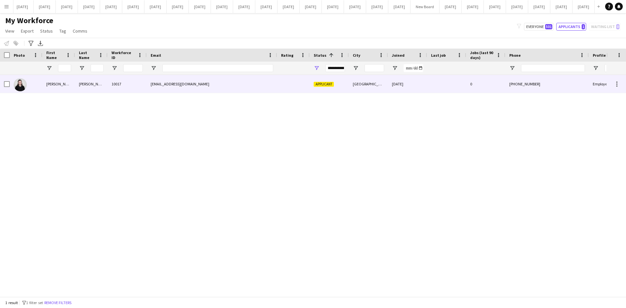
click at [69, 85] on div "[PERSON_NAME]" at bounding box center [58, 84] width 33 height 18
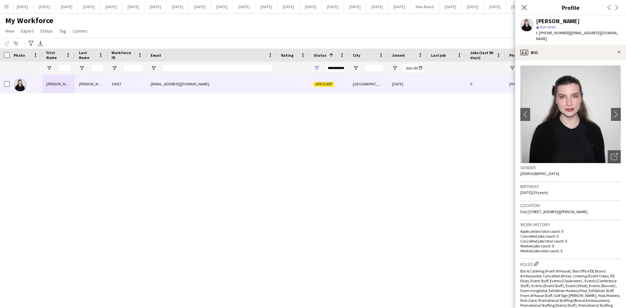
click at [501, 133] on app-crew-profile-bio "chevron-left chevron-right Open photos pop-in Gender [DEMOGRAPHIC_DATA] Birthda…" at bounding box center [570, 184] width 111 height 248
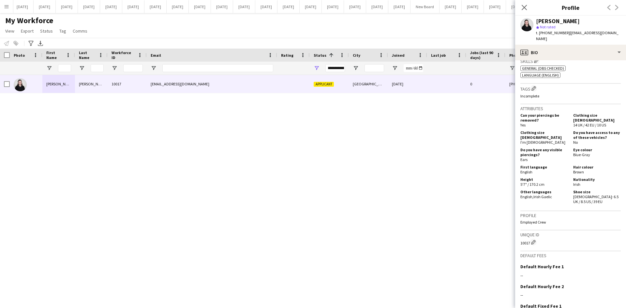
scroll to position [350, 0]
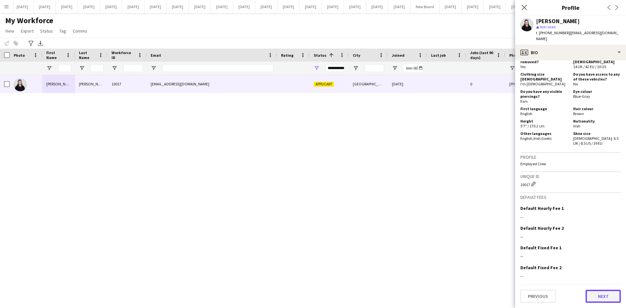
click at [501, 269] on button "Next" at bounding box center [603, 296] width 35 height 13
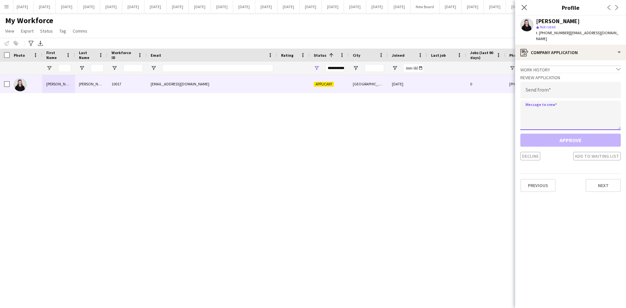
click at [501, 108] on textarea at bounding box center [571, 115] width 100 height 29
paste textarea "**********"
type textarea "**********"
drag, startPoint x: 573, startPoint y: 104, endPoint x: 522, endPoint y: 106, distance: 50.6
click at [501, 106] on textarea "**********" at bounding box center [571, 115] width 100 height 29
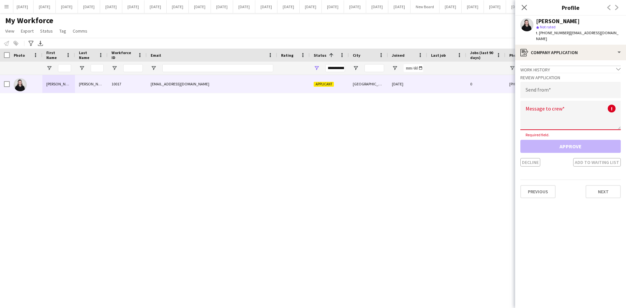
click at [501, 103] on textarea at bounding box center [571, 115] width 100 height 29
paste textarea "**********"
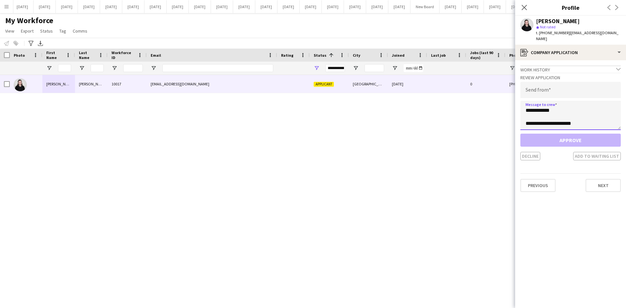
scroll to position [0, 0]
type textarea "**********"
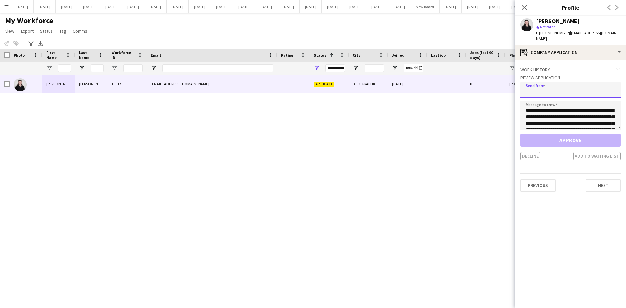
click at [501, 82] on input "email" at bounding box center [571, 90] width 100 height 16
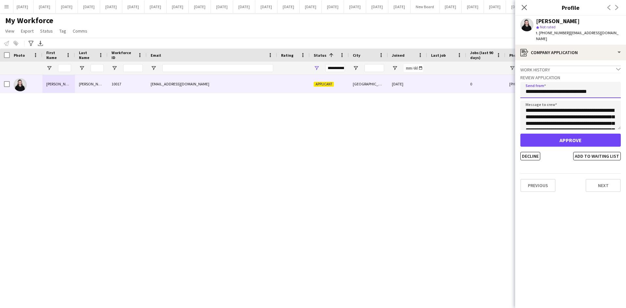
type input "**********"
click at [501, 134] on button "Approve" at bounding box center [571, 140] width 100 height 13
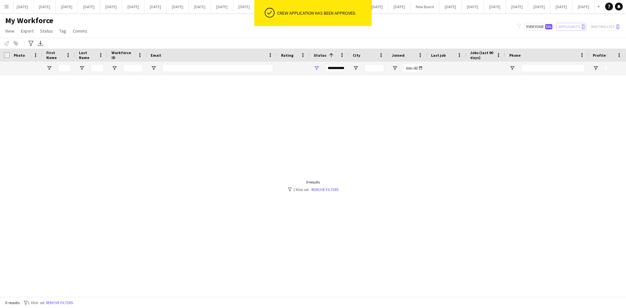
click at [485, 34] on div "My Workforce View Views Default view New view Update view Delete view Edit name…" at bounding box center [313, 27] width 626 height 22
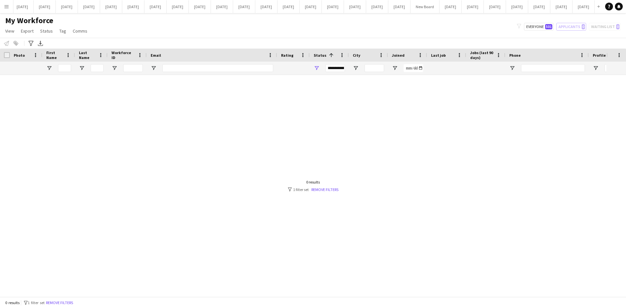
click at [7, 4] on app-icon "Menu" at bounding box center [6, 6] width 5 height 5
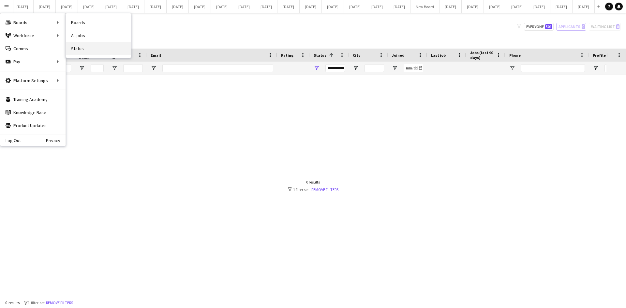
click at [77, 47] on link "Status" at bounding box center [98, 48] width 65 height 13
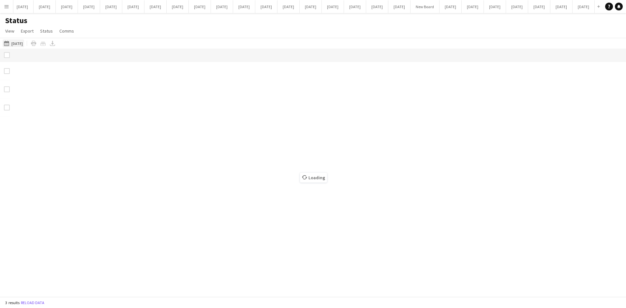
click at [21, 45] on button "[DATE] [DATE]" at bounding box center [14, 43] width 22 height 8
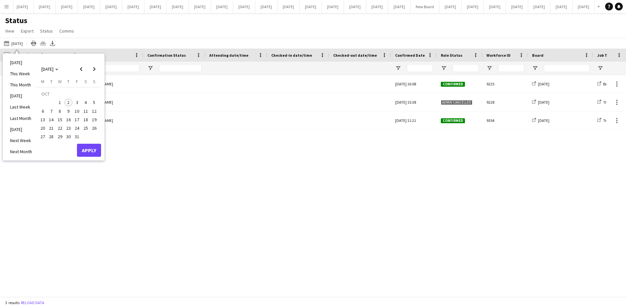
click at [26, 95] on li "[DATE]" at bounding box center [21, 95] width 30 height 11
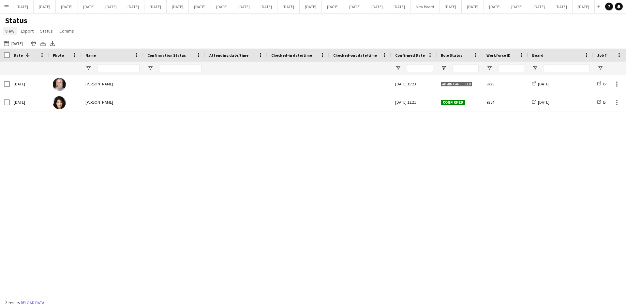
click at [11, 31] on span "View" at bounding box center [9, 31] width 9 height 6
click at [92, 149] on div "[DATE] [PERSON_NAME] [DATE] 15:23 Admin cancelled 9228 [DATE] Brand Ambassador …" at bounding box center [303, 183] width 607 height 217
click at [13, 31] on span "View" at bounding box center [9, 31] width 9 height 6
click at [6, 8] on app-icon "Menu" at bounding box center [6, 6] width 5 height 5
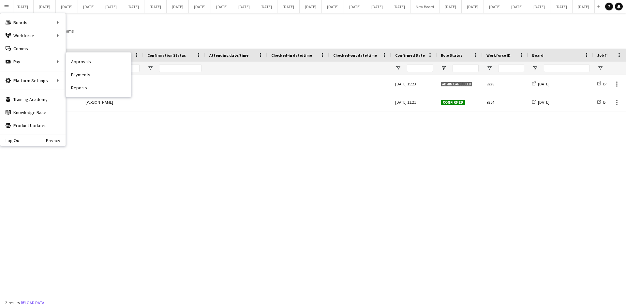
click at [88, 61] on link "Approvals" at bounding box center [98, 61] width 65 height 13
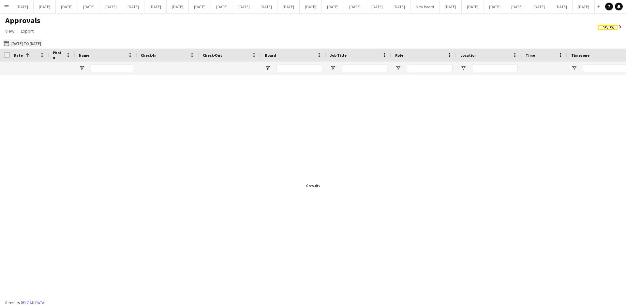
click at [35, 43] on button "[DATE] to [DATE] [DATE] to [DATE]" at bounding box center [23, 43] width 40 height 8
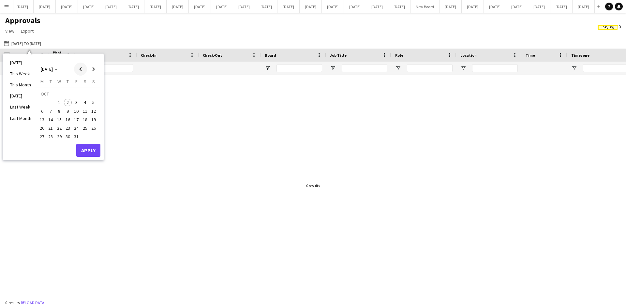
click at [80, 70] on span "Previous month" at bounding box center [80, 69] width 13 height 13
click at [60, 127] on span "24" at bounding box center [59, 128] width 8 height 8
click at [93, 68] on span "Next month" at bounding box center [93, 69] width 13 height 13
click at [59, 103] on span "1" at bounding box center [59, 103] width 8 height 8
click at [85, 149] on button "Apply" at bounding box center [88, 150] width 24 height 13
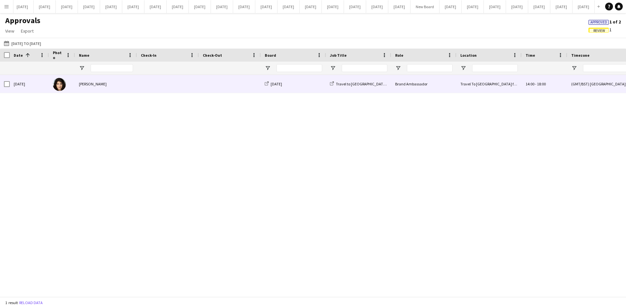
click at [99, 80] on div "[PERSON_NAME]" at bounding box center [106, 84] width 62 height 18
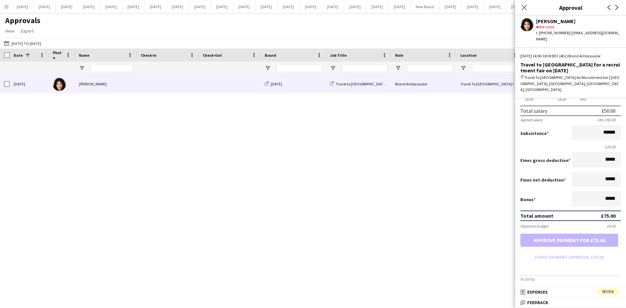
scroll to position [76, 0]
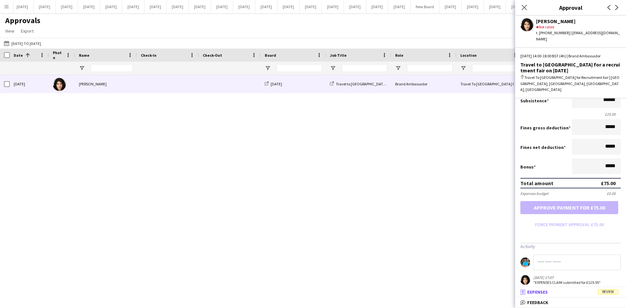
click at [501, 269] on span "Review" at bounding box center [608, 292] width 20 height 5
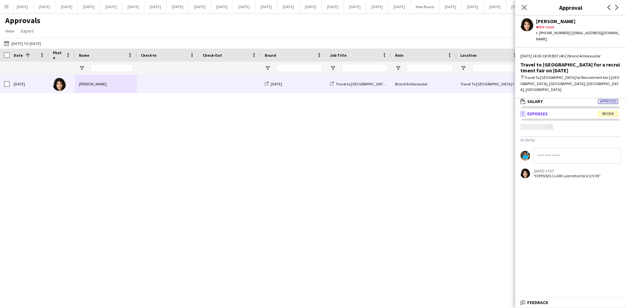
scroll to position [2, 0]
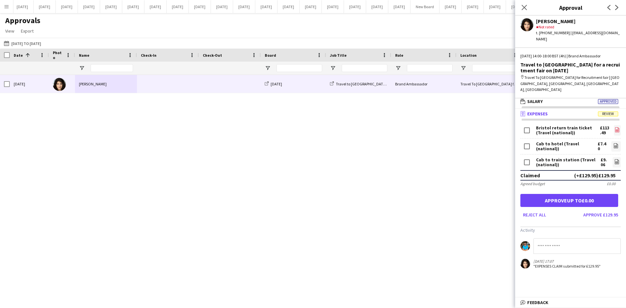
click at [501, 127] on icon "file-image" at bounding box center [617, 129] width 5 height 5
click at [501, 159] on icon "file-image" at bounding box center [617, 161] width 5 height 5
click at [501, 210] on button "Approve £129.95" at bounding box center [601, 215] width 40 height 10
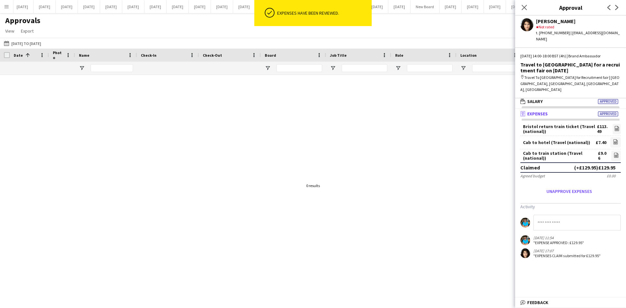
click at [501, 266] on mat-expansion-panel "receipt Expenses Approved Bristol return train ticket (Travel (national)) £113.…" at bounding box center [570, 203] width 111 height 189
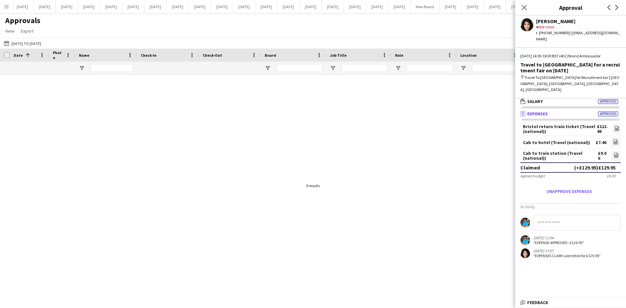
click at [448, 229] on div at bounding box center [313, 183] width 626 height 217
click at [501, 6] on icon at bounding box center [524, 7] width 6 height 6
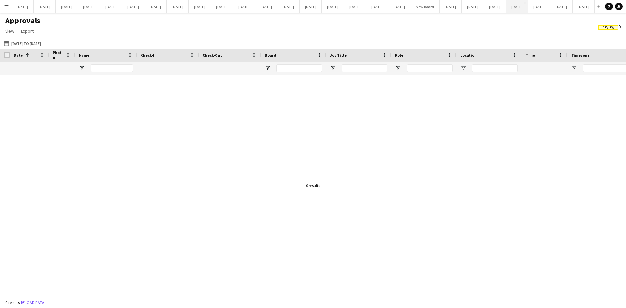
click at [501, 6] on button "[DATE] Close" at bounding box center [517, 6] width 22 height 13
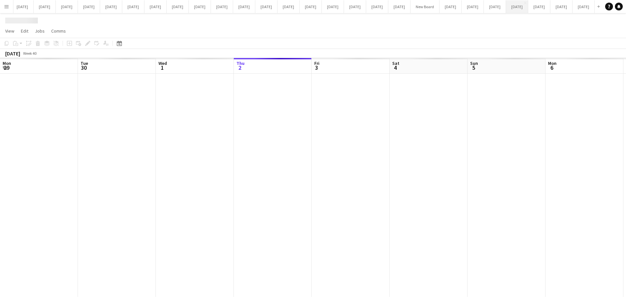
scroll to position [0, 156]
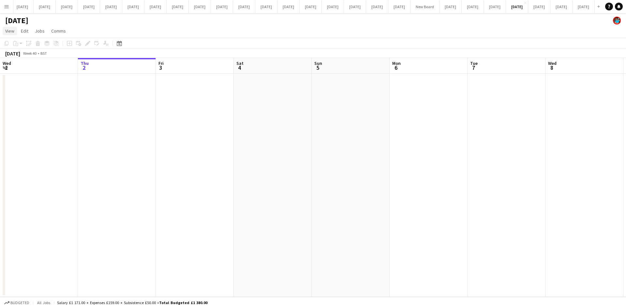
click at [9, 32] on span "View" at bounding box center [9, 31] width 9 height 6
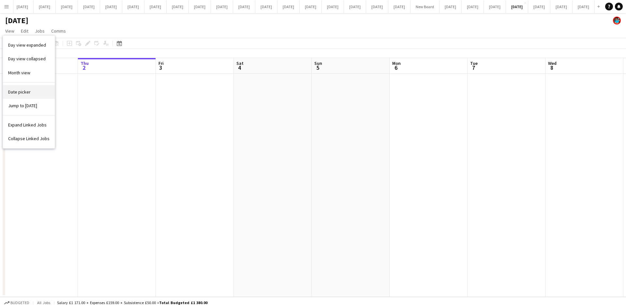
click at [20, 92] on span "Date picker" at bounding box center [19, 92] width 23 height 6
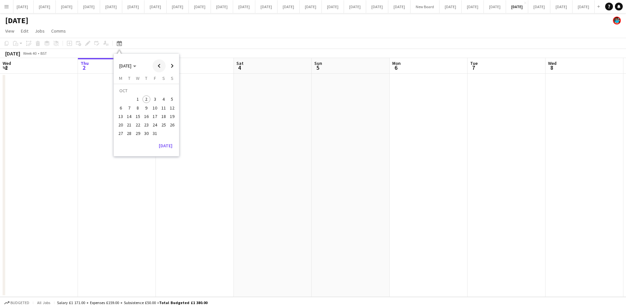
drag, startPoint x: 159, startPoint y: 64, endPoint x: 156, endPoint y: 69, distance: 5.7
click at [159, 65] on span "Previous month" at bounding box center [159, 65] width 13 height 13
click at [129, 131] on span "30" at bounding box center [130, 134] width 8 height 8
